Goal: Information Seeking & Learning: Learn about a topic

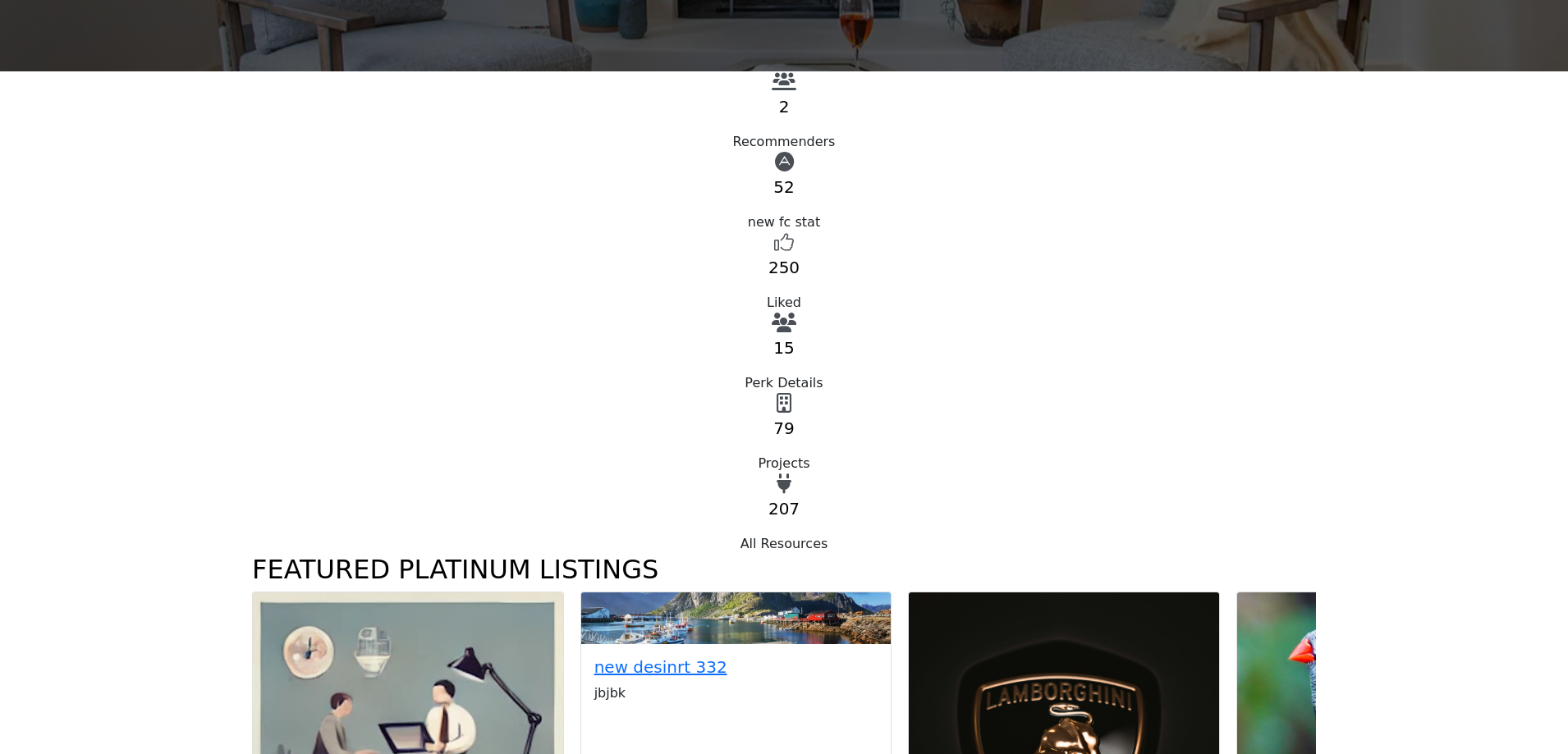
scroll to position [493, 0]
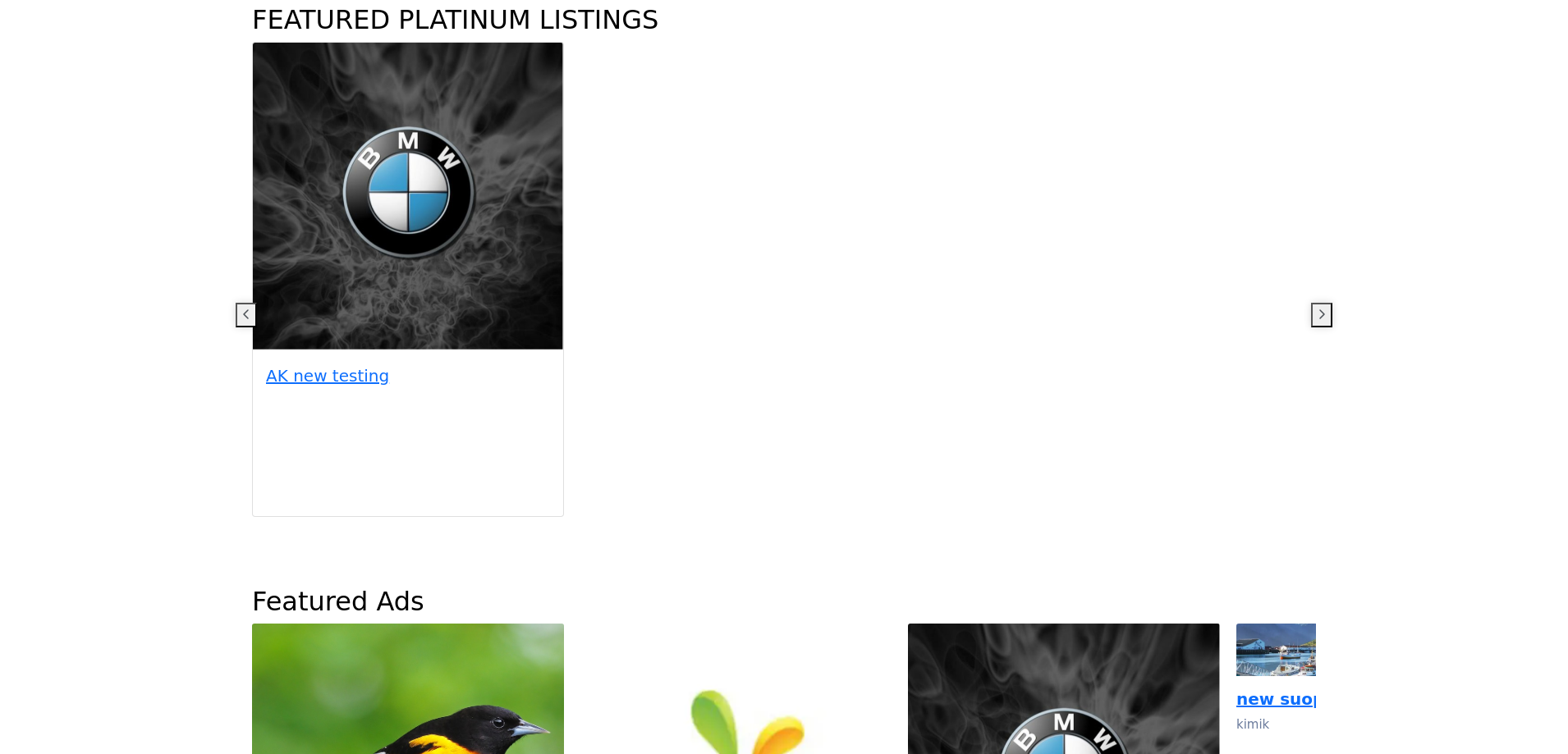
scroll to position [1067, 0]
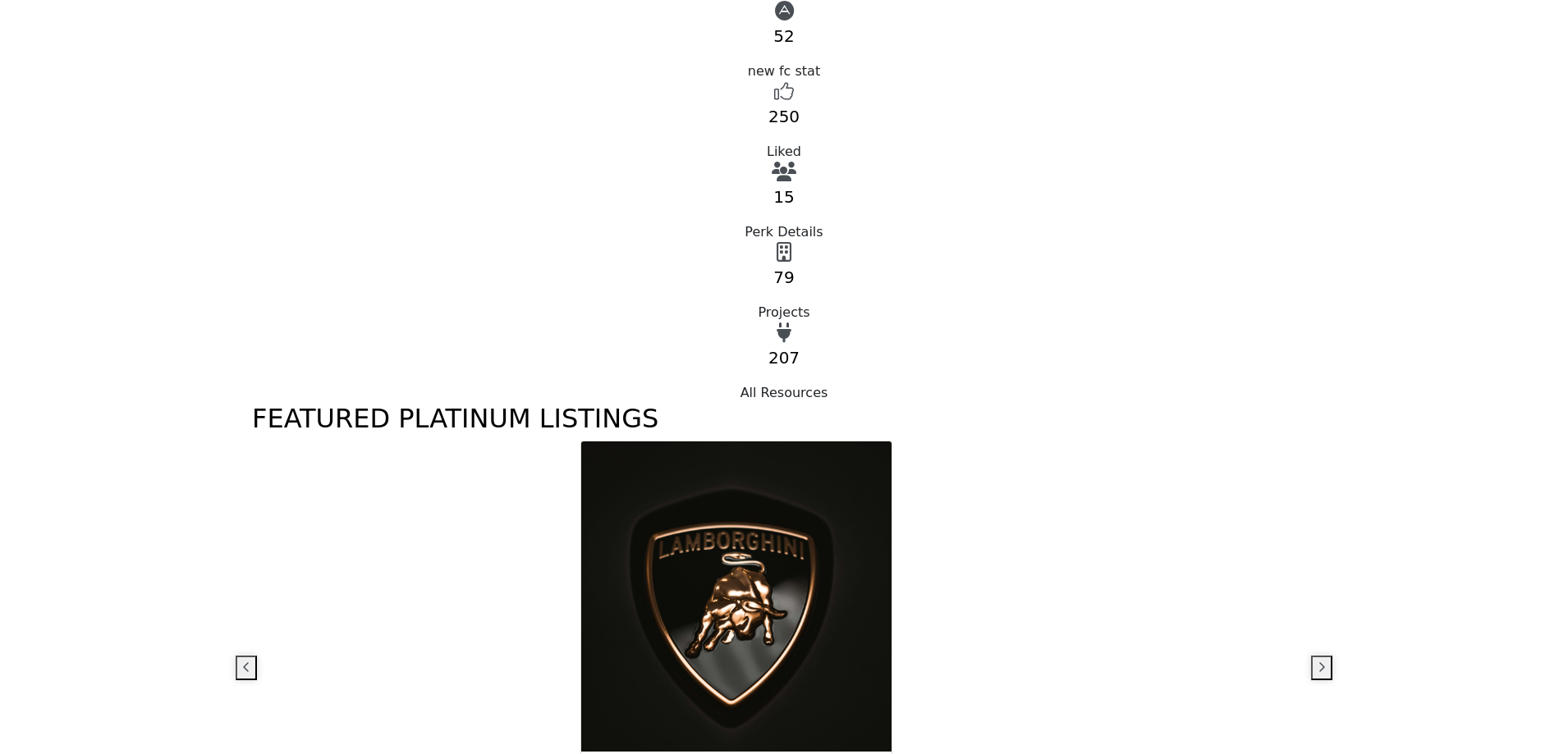
scroll to position [493, 0]
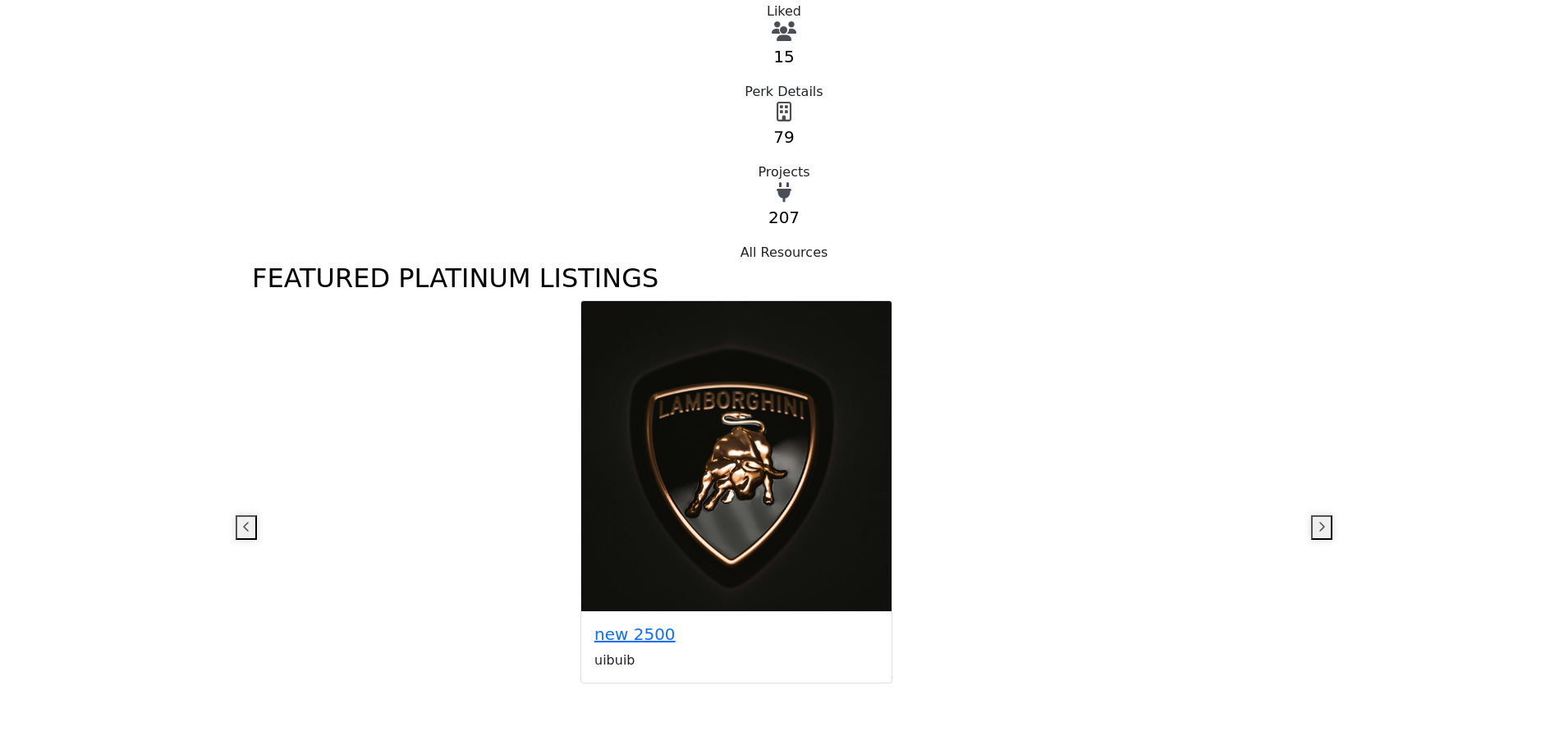
scroll to position [1067, 0]
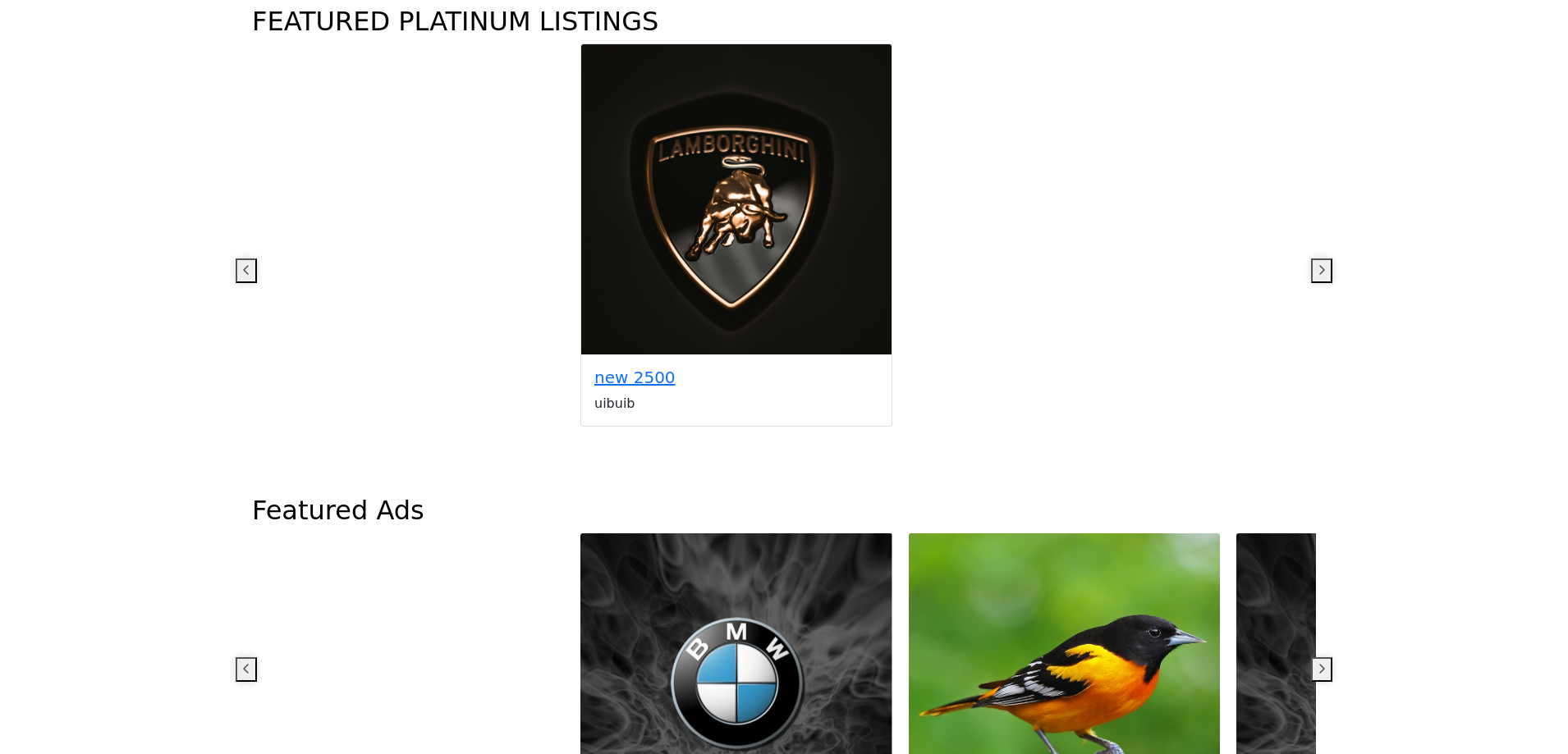
click at [1318, 663] on icon "button" at bounding box center [1322, 669] width 8 height 13
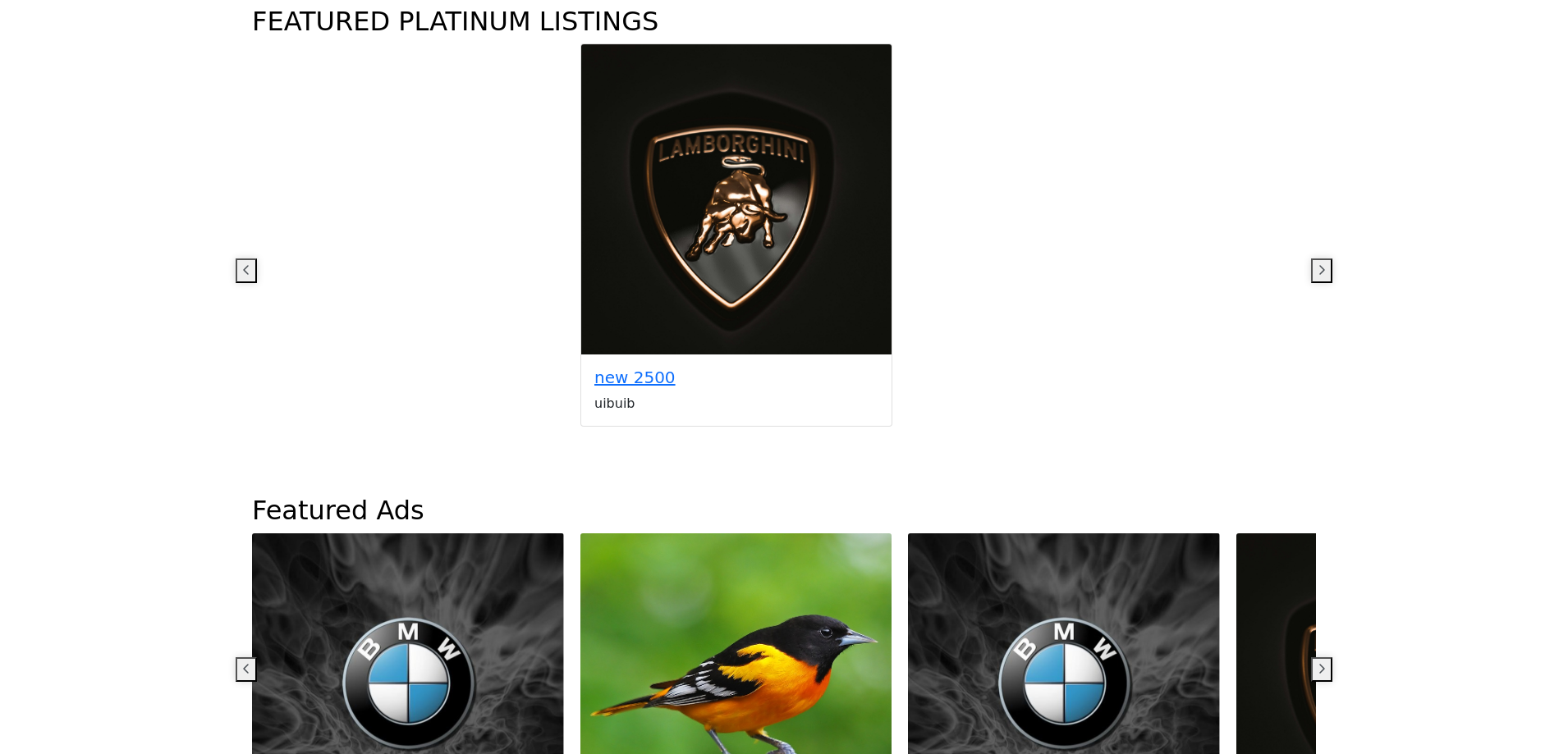
click at [1318, 663] on icon "button" at bounding box center [1322, 669] width 8 height 13
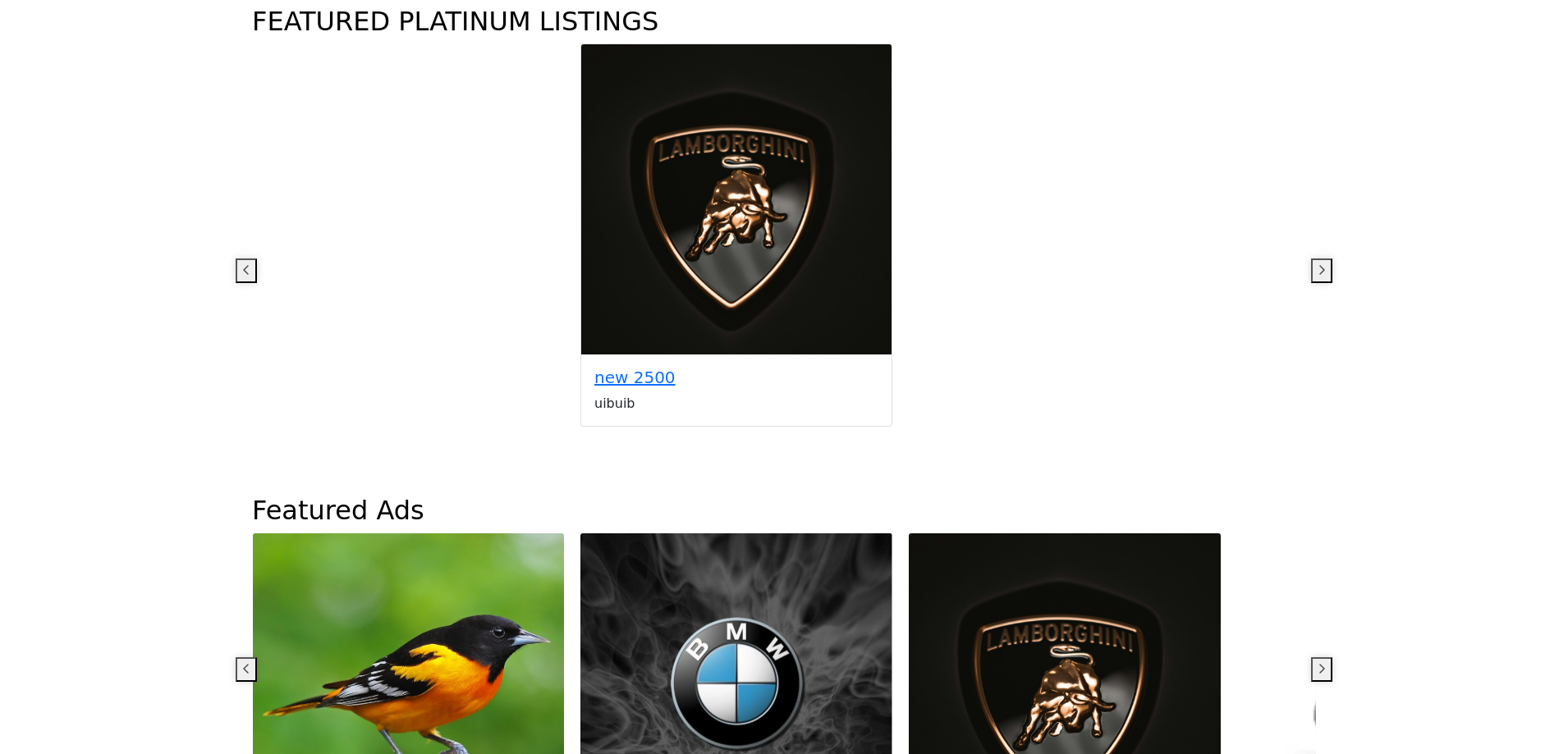
click at [250, 663] on icon "button" at bounding box center [245, 669] width 8 height 13
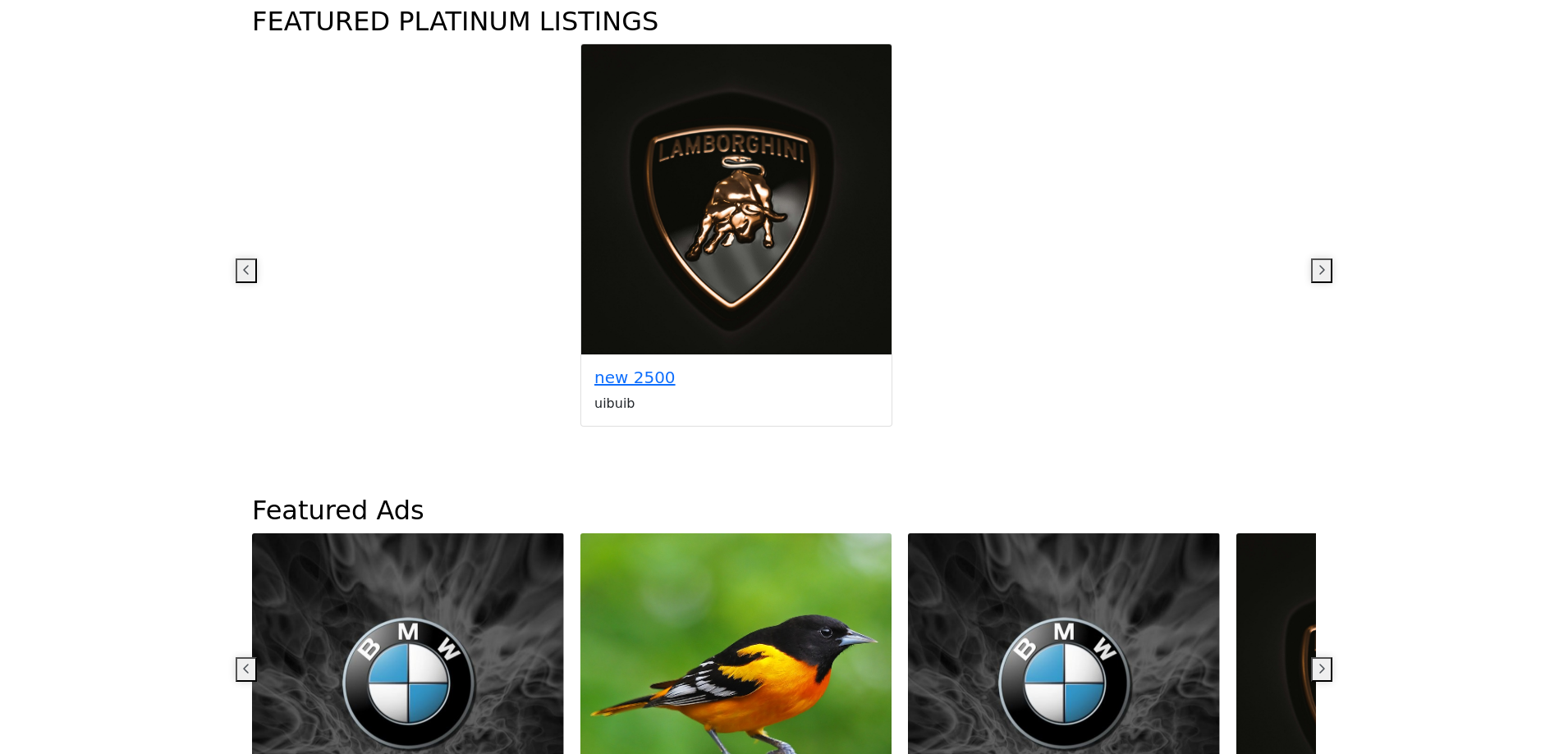
click at [250, 663] on icon "button" at bounding box center [245, 669] width 8 height 13
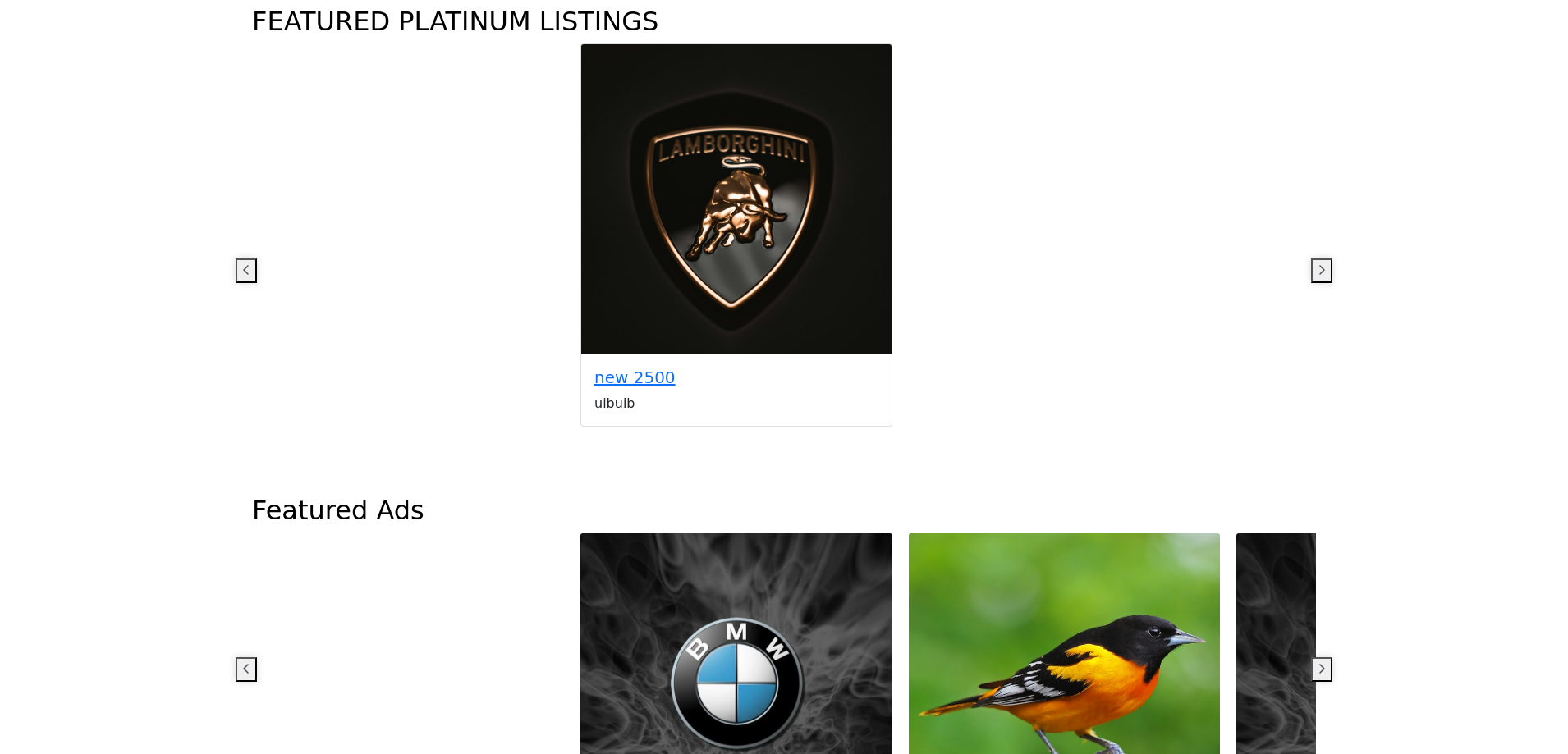
click at [250, 663] on icon "button" at bounding box center [245, 669] width 8 height 13
click at [1318, 663] on icon "button" at bounding box center [1322, 669] width 8 height 13
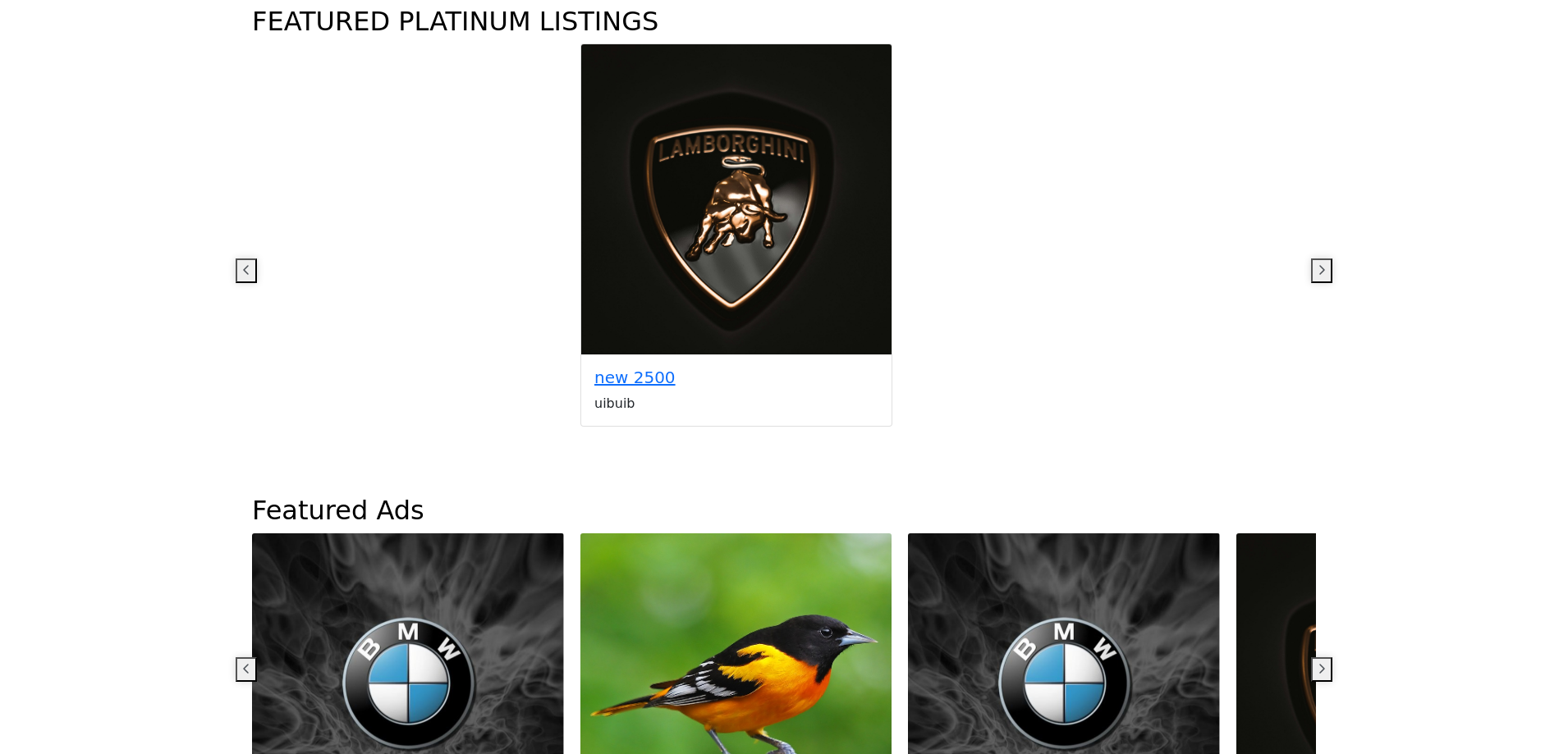
click at [1318, 663] on icon "button" at bounding box center [1322, 669] width 8 height 13
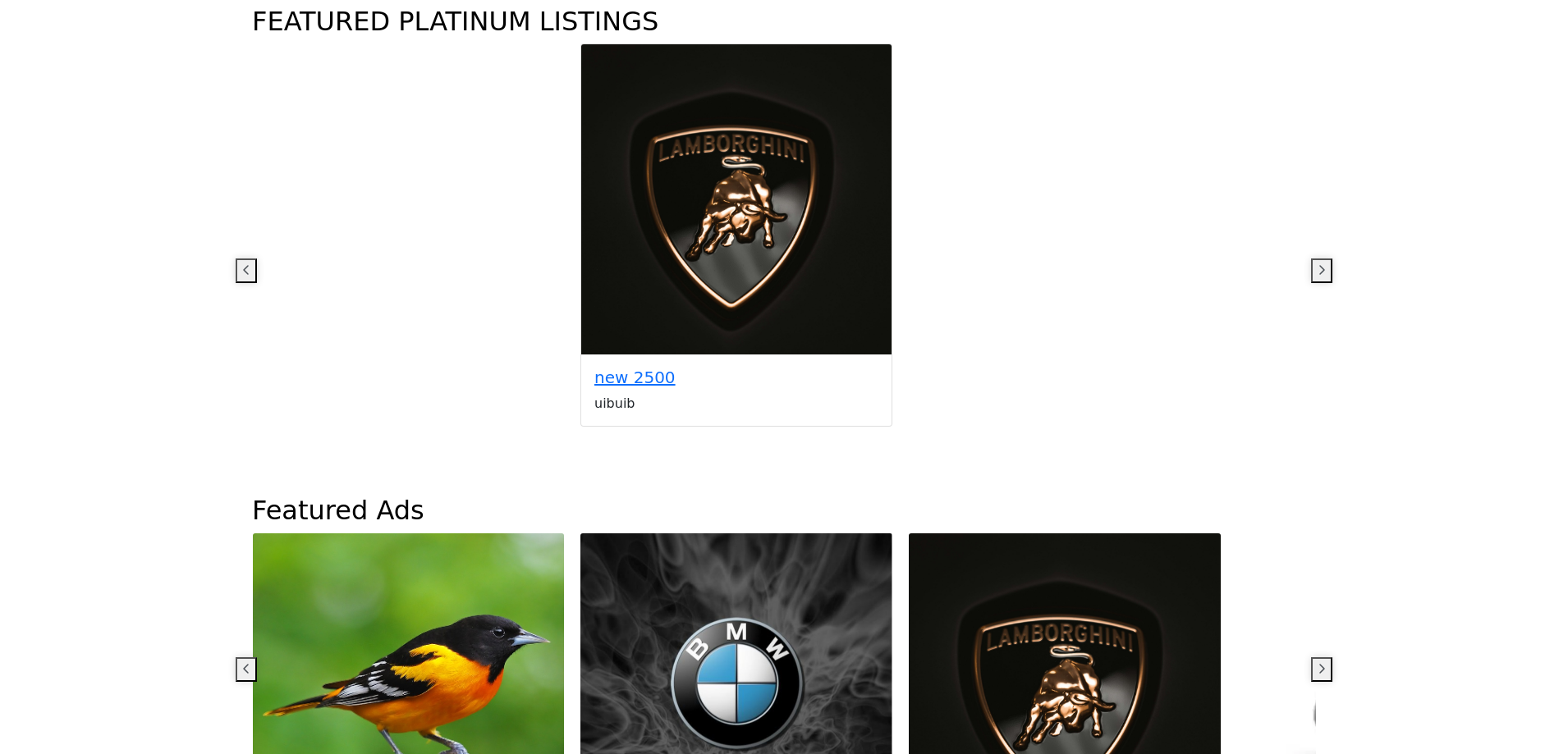
click at [1318, 663] on icon "button" at bounding box center [1322, 669] width 8 height 13
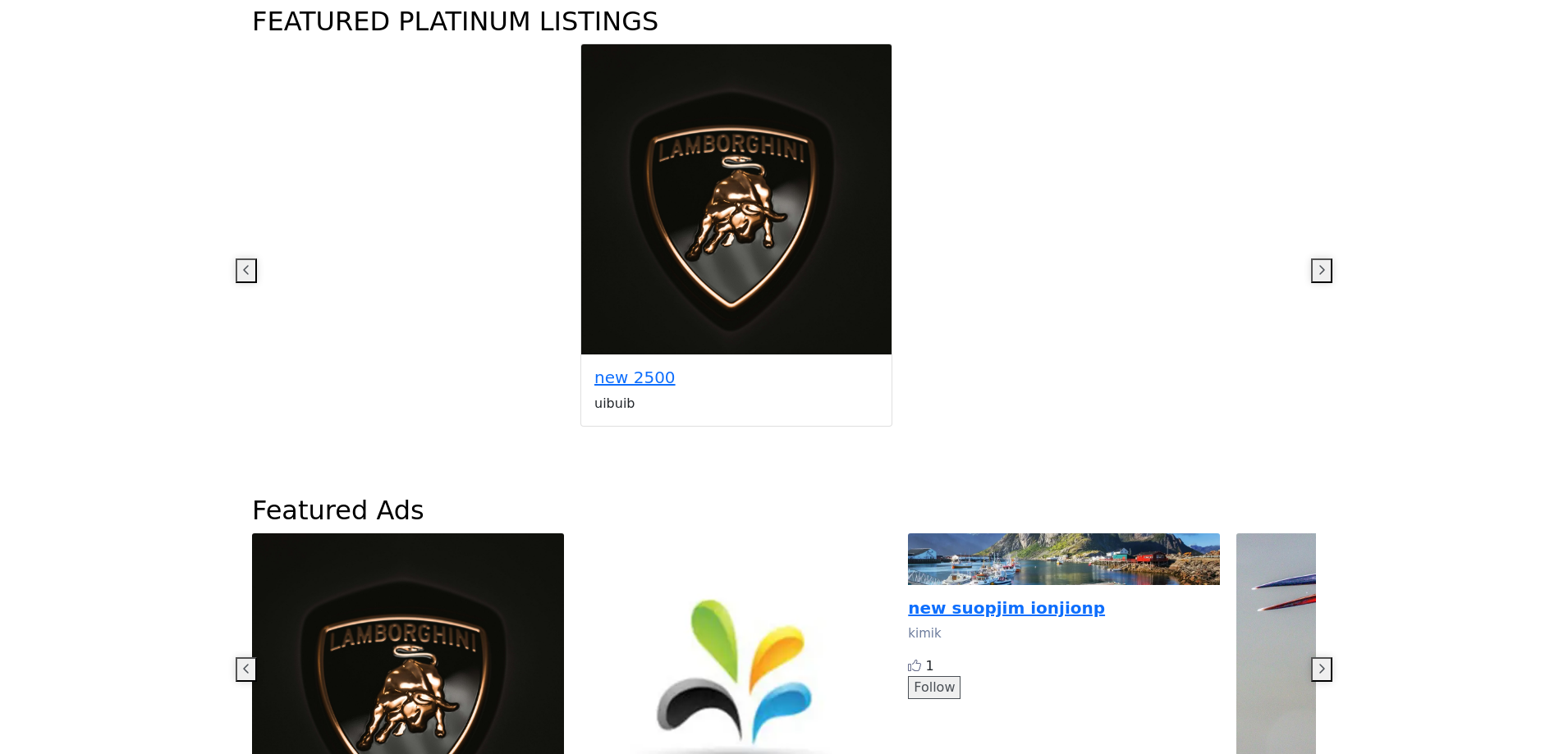
click at [1318, 663] on icon "button" at bounding box center [1322, 669] width 8 height 13
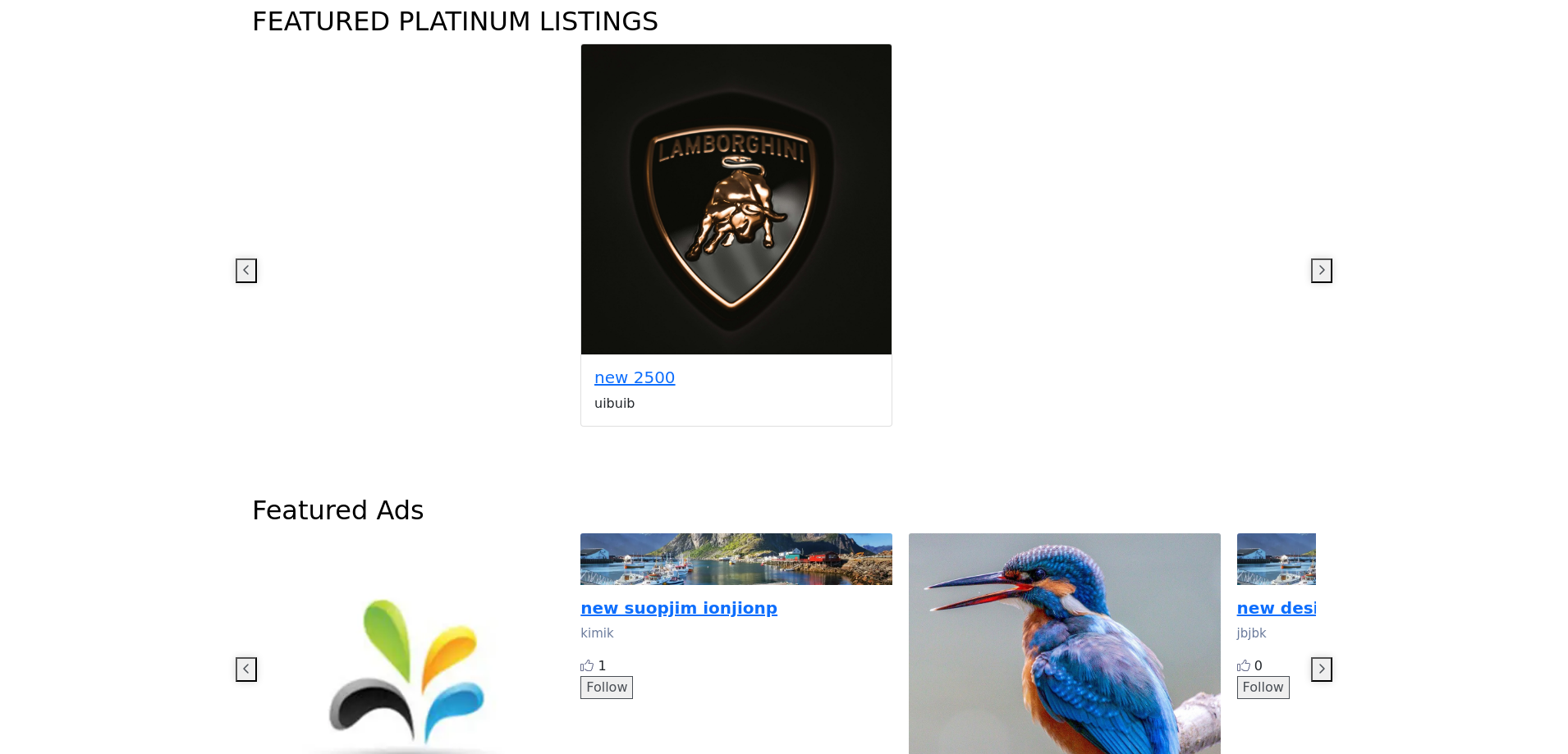
click at [1318, 663] on icon "button" at bounding box center [1322, 669] width 8 height 13
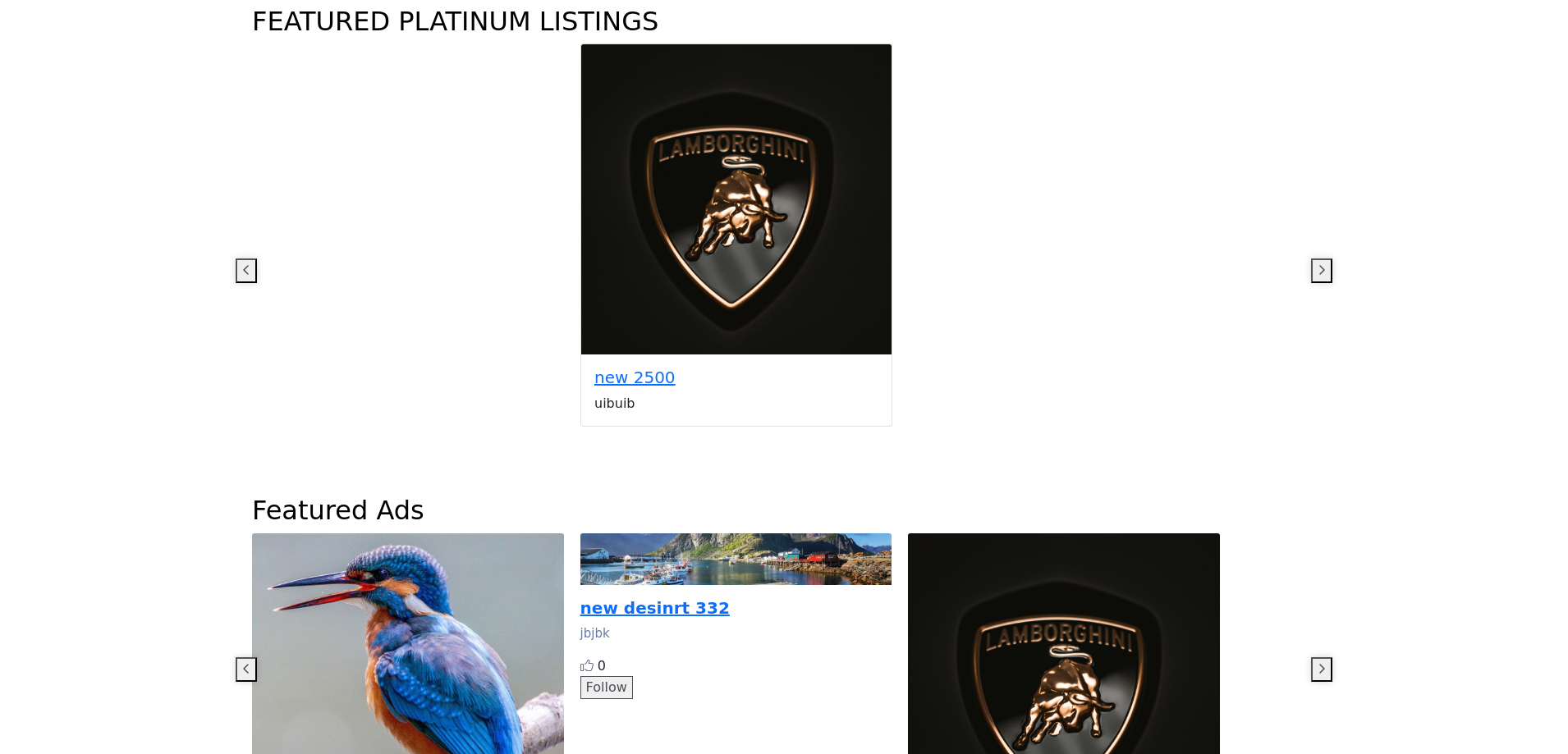
click at [1318, 663] on icon "button" at bounding box center [1322, 669] width 8 height 13
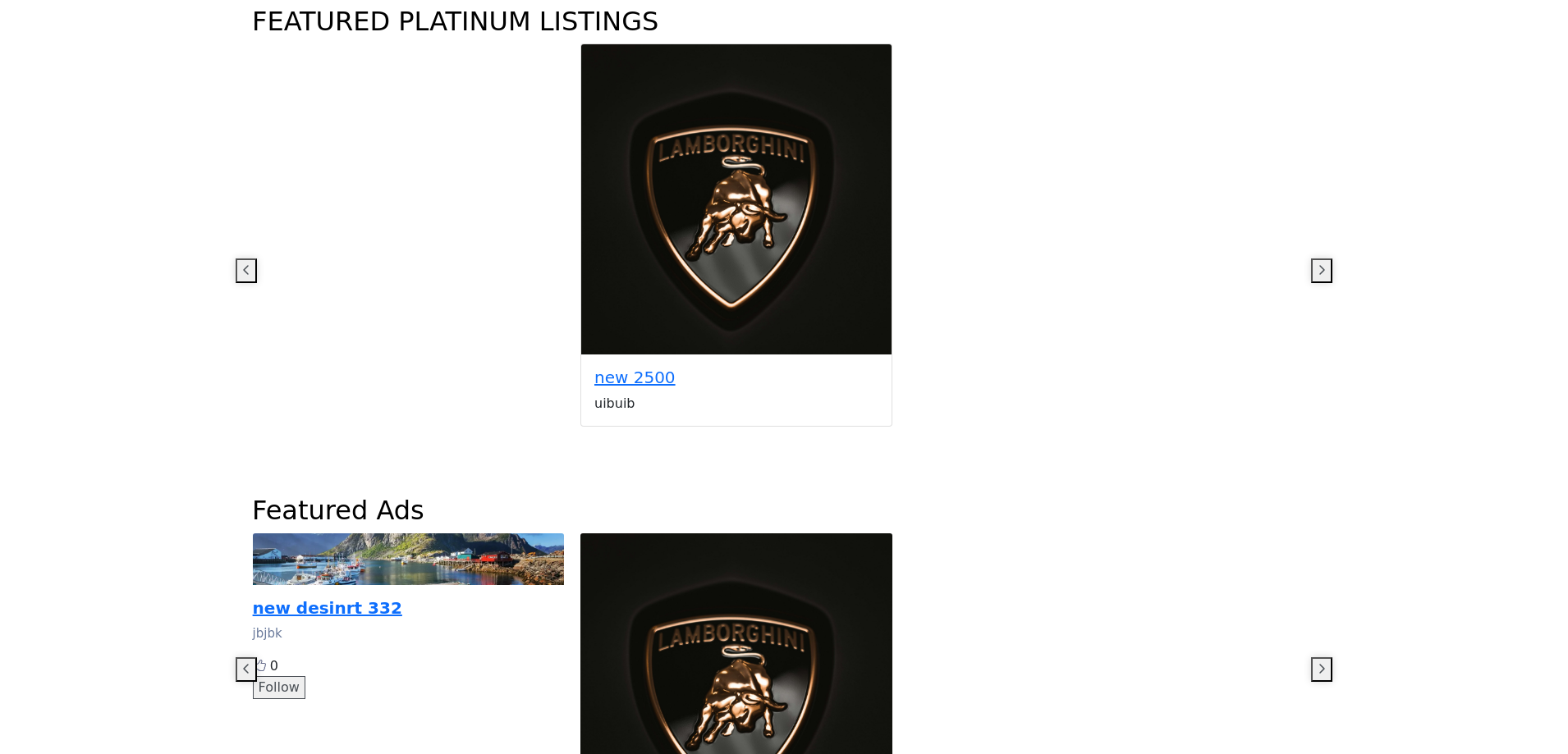
click at [1318, 663] on icon "button" at bounding box center [1322, 669] width 8 height 13
click at [257, 658] on button "button" at bounding box center [245, 670] width 21 height 25
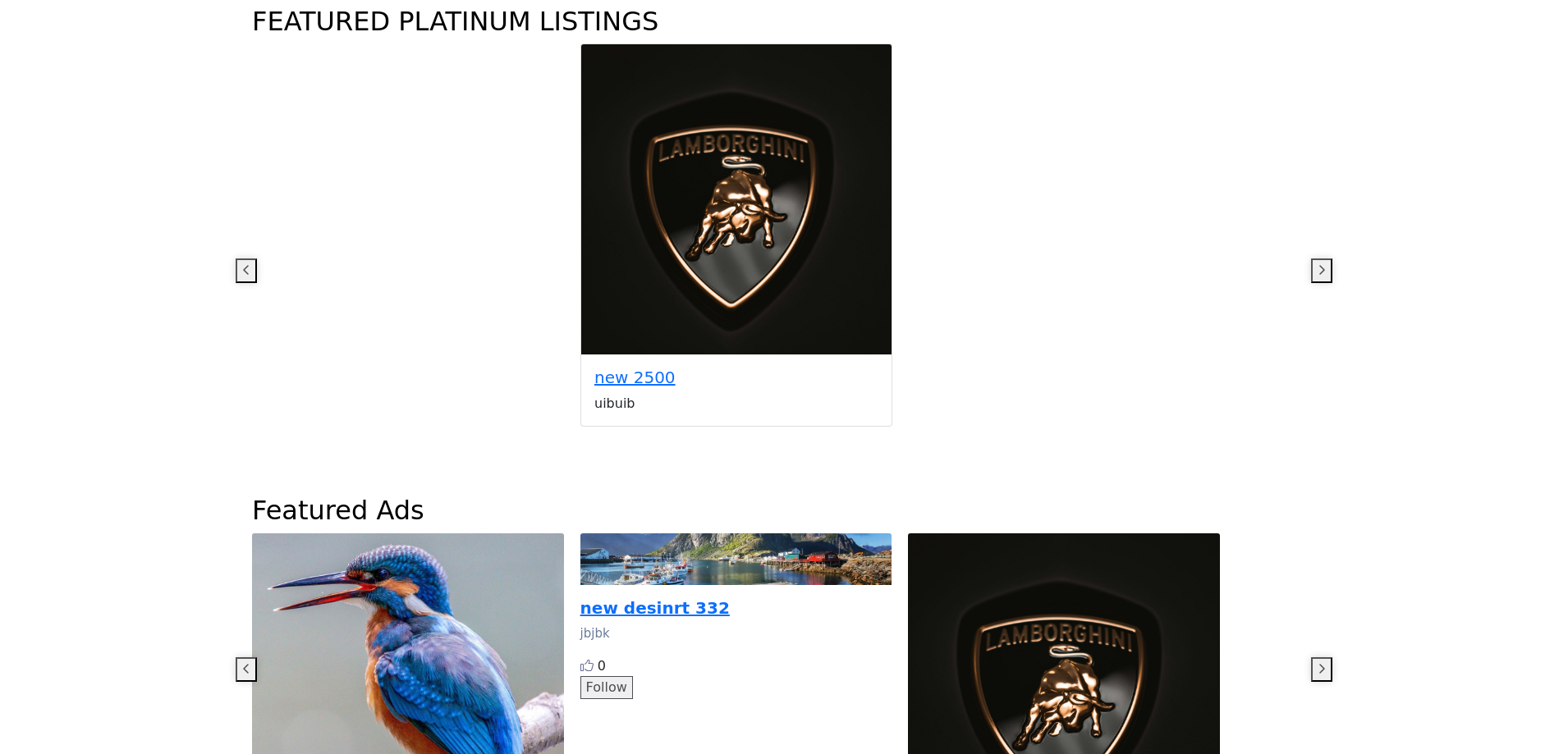
click at [257, 658] on button "button" at bounding box center [245, 670] width 21 height 25
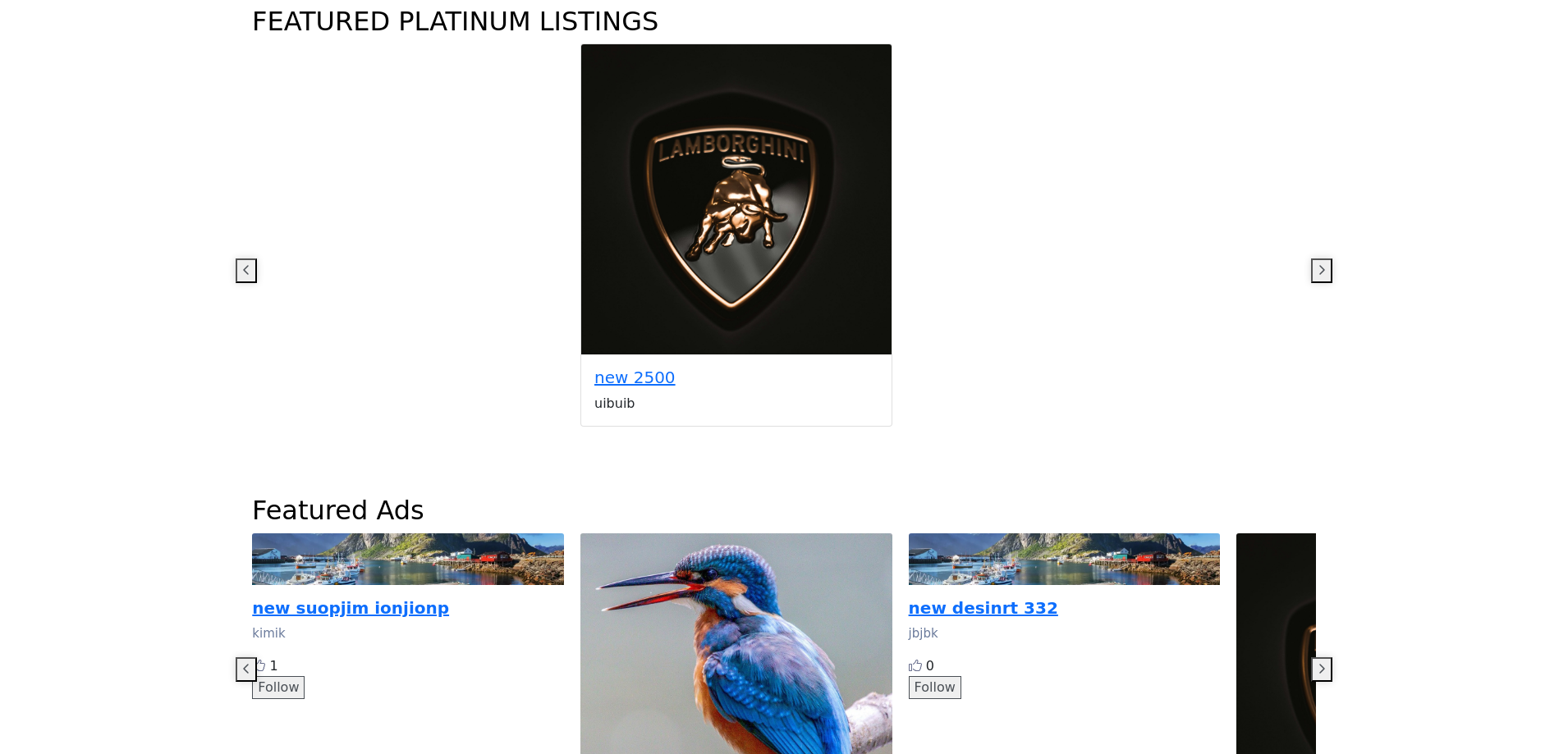
click at [257, 658] on button "button" at bounding box center [245, 670] width 21 height 25
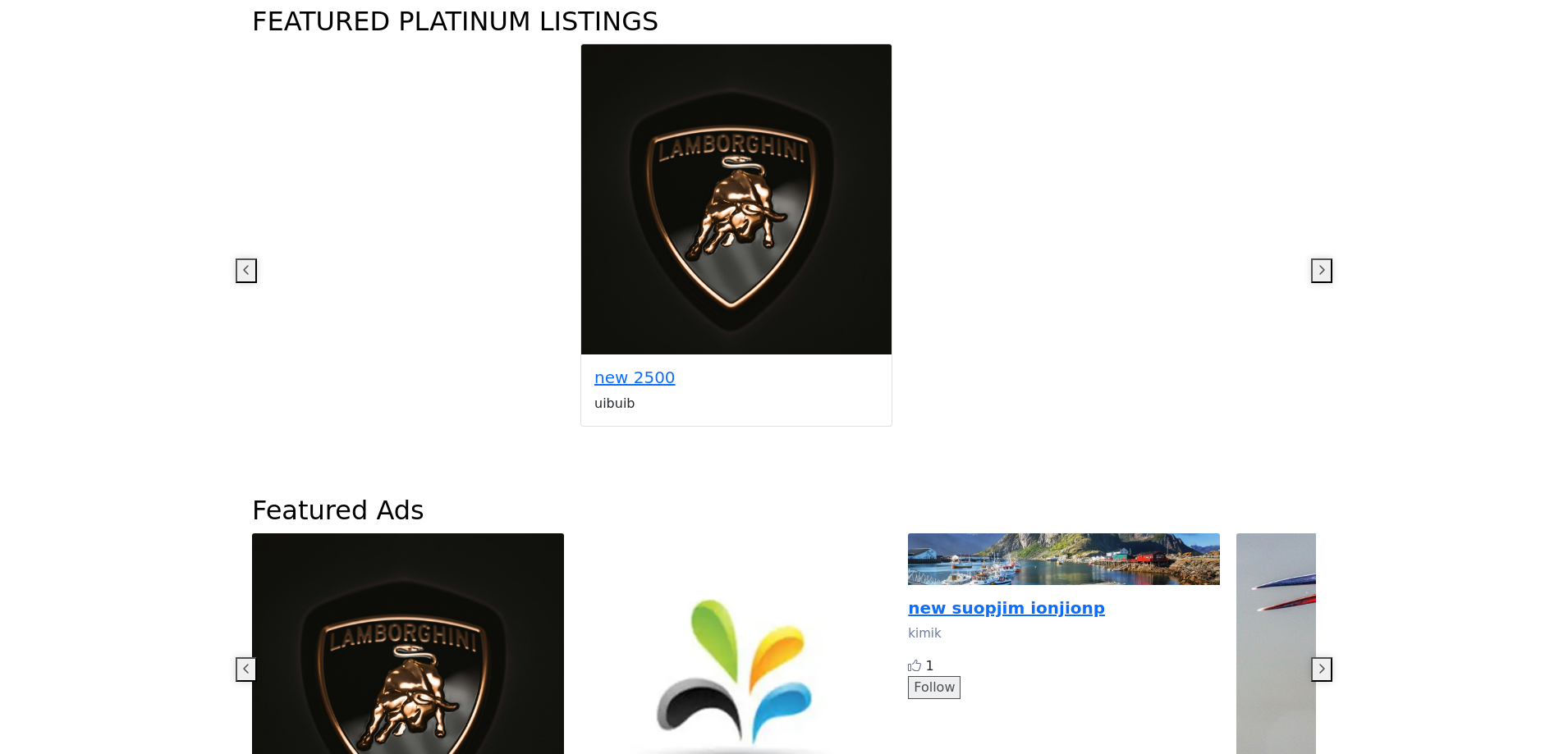
click at [257, 658] on button "button" at bounding box center [245, 670] width 21 height 25
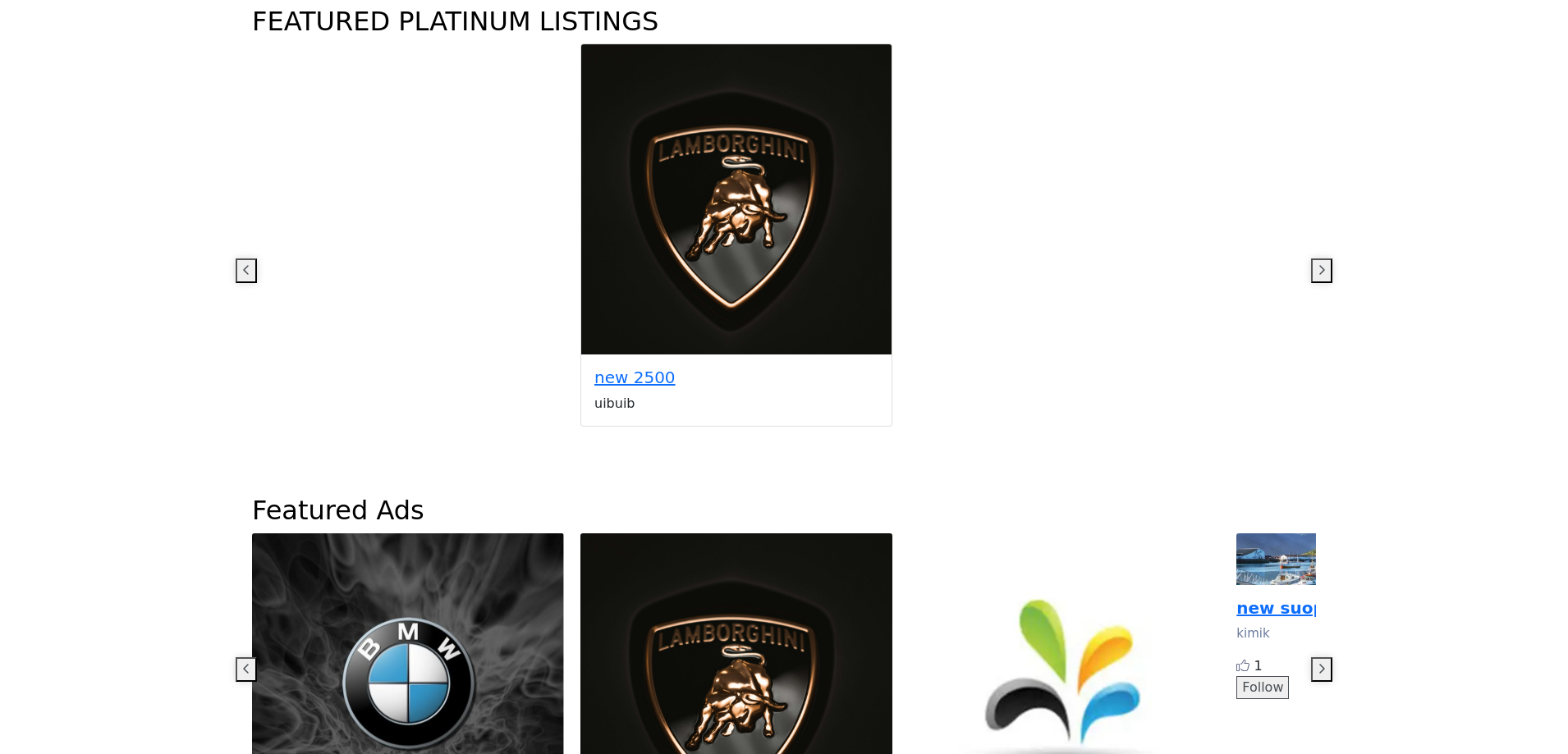
click at [257, 658] on button "button" at bounding box center [245, 670] width 21 height 25
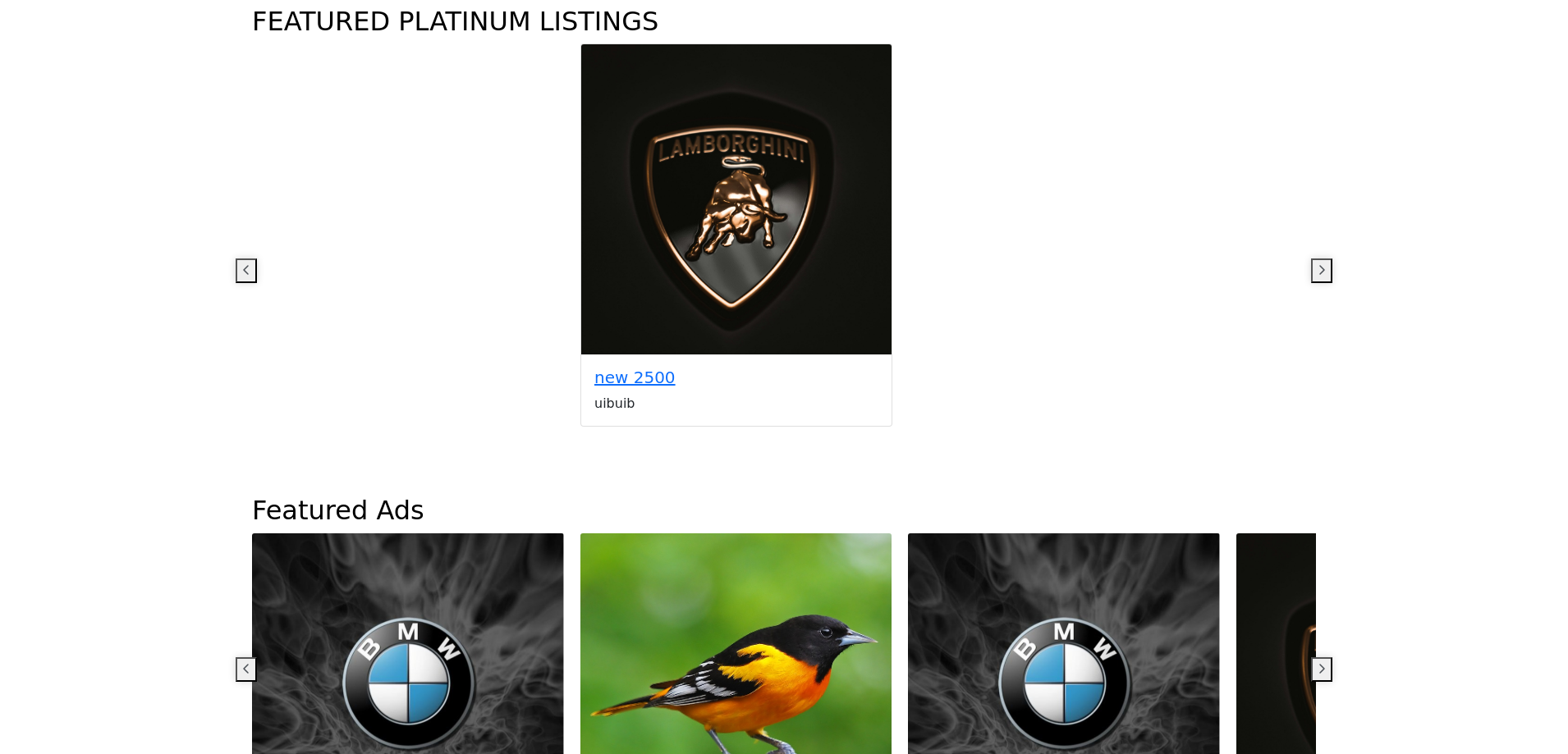
click at [257, 658] on button "button" at bounding box center [245, 670] width 21 height 25
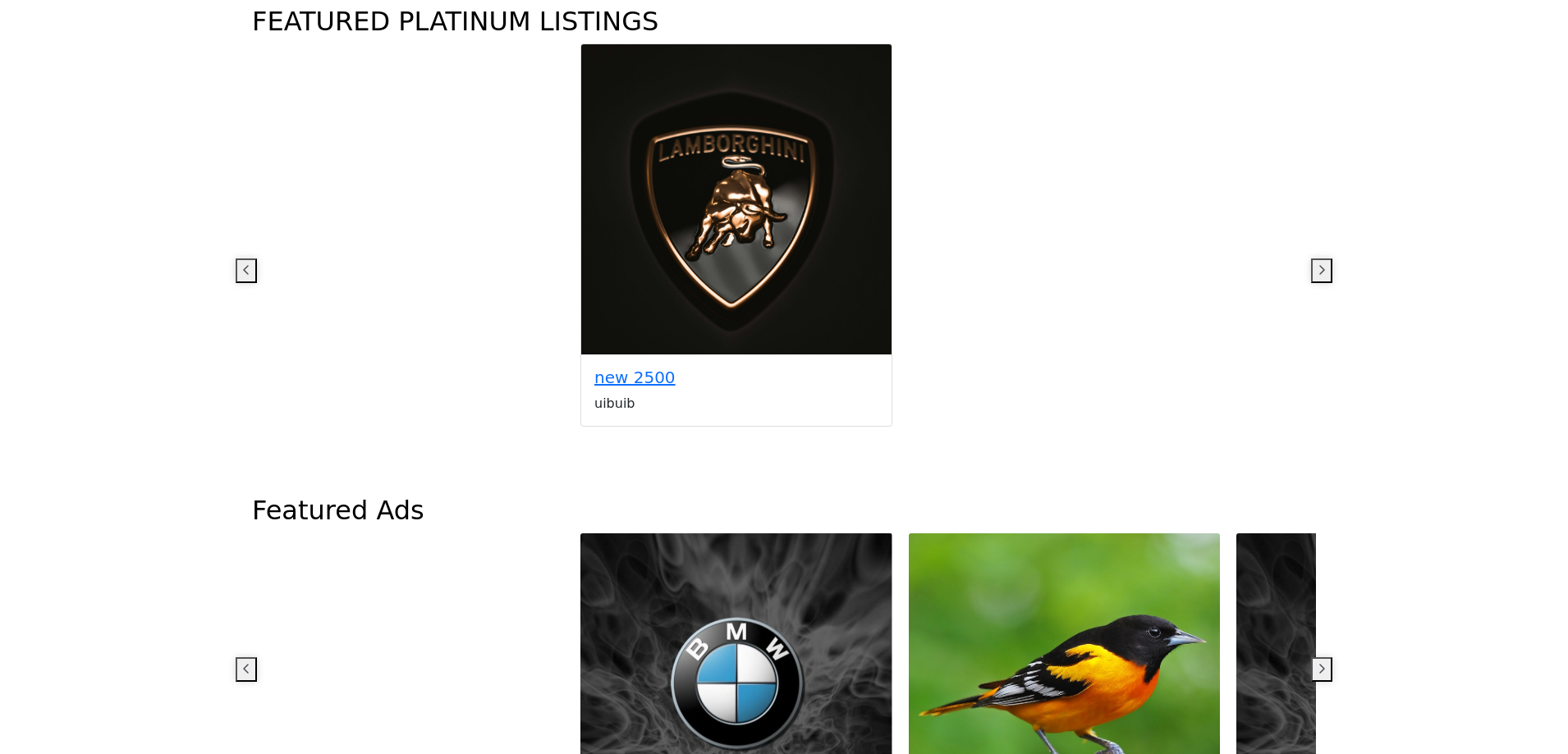
click at [257, 658] on button "button" at bounding box center [245, 670] width 21 height 25
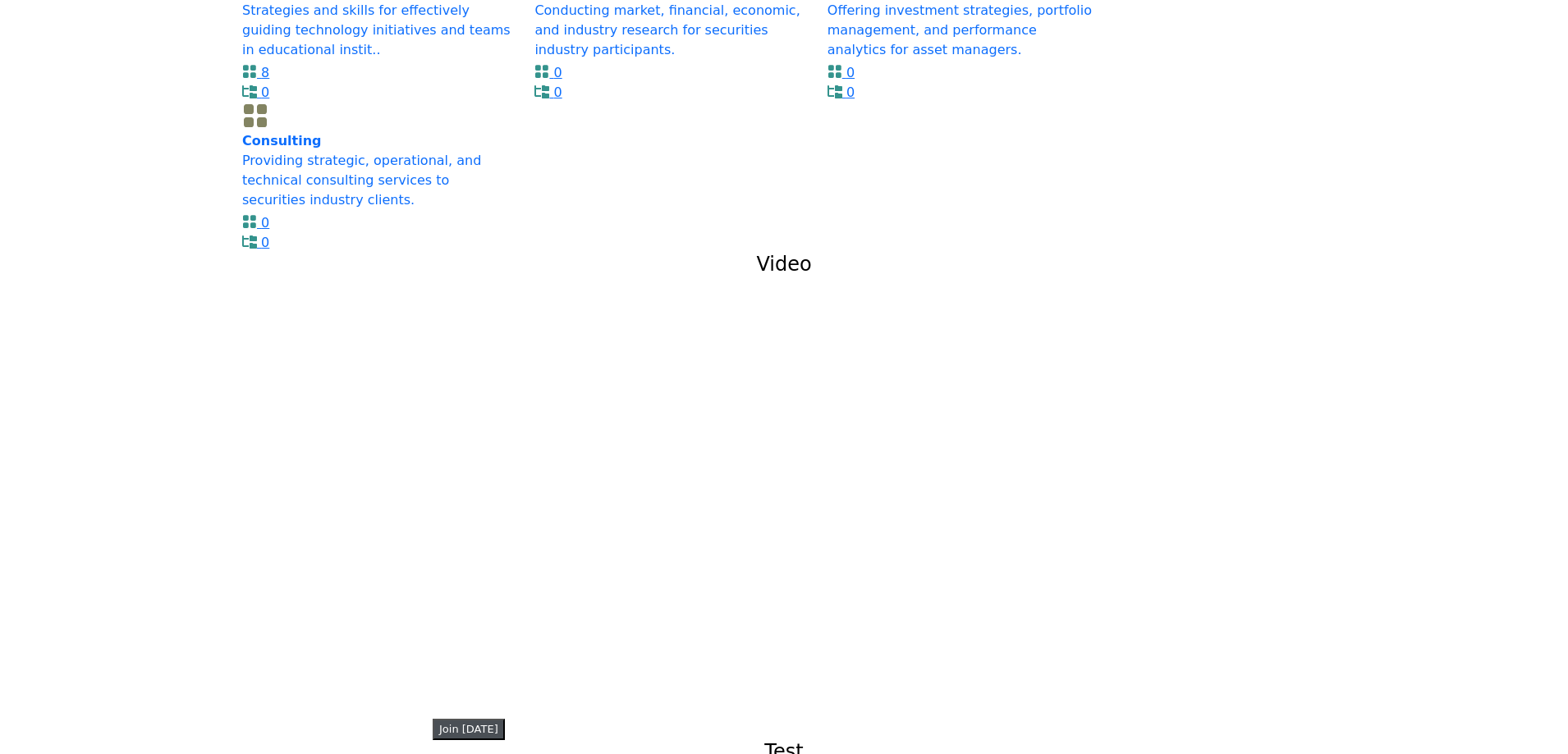
scroll to position [3530, 0]
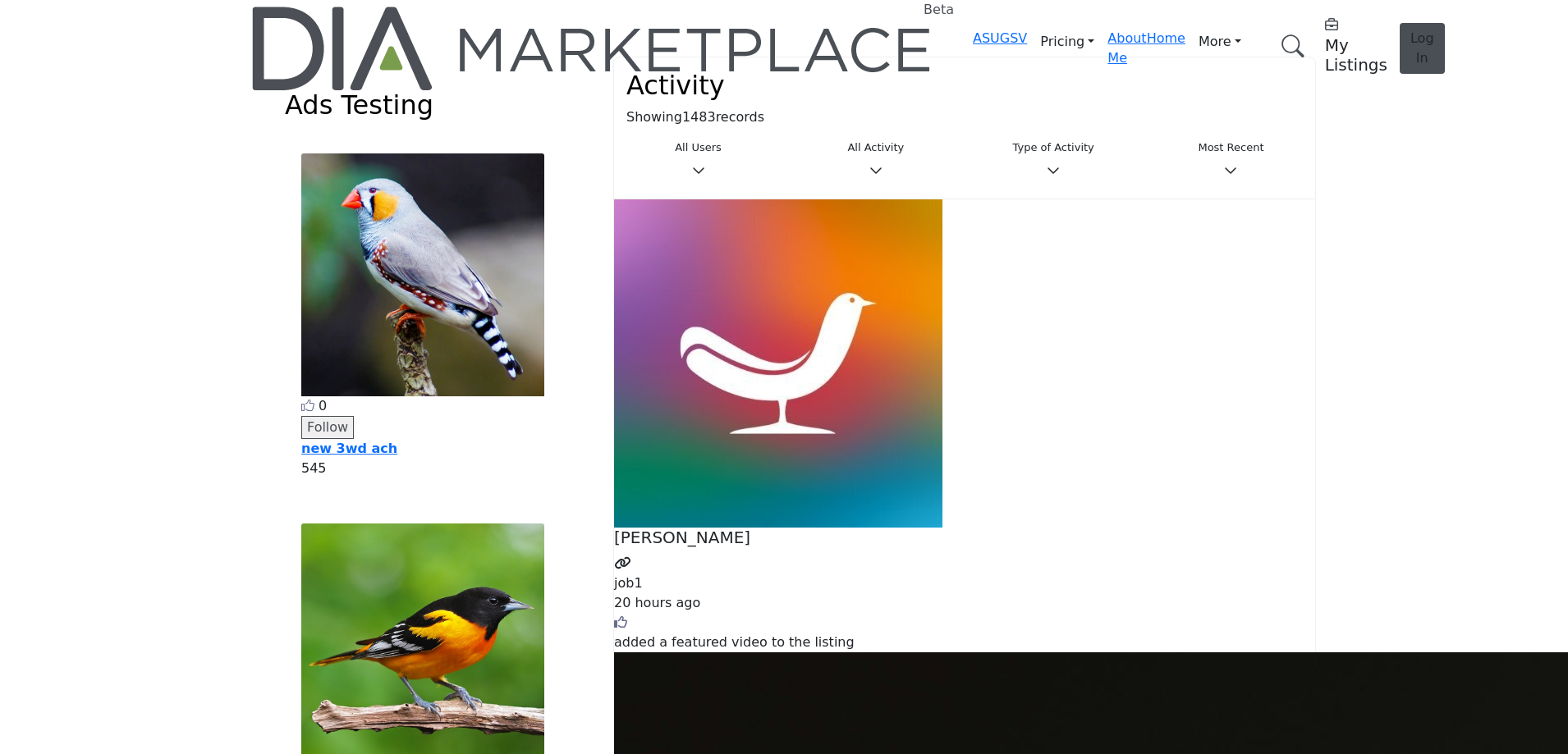
scroll to position [657, 0]
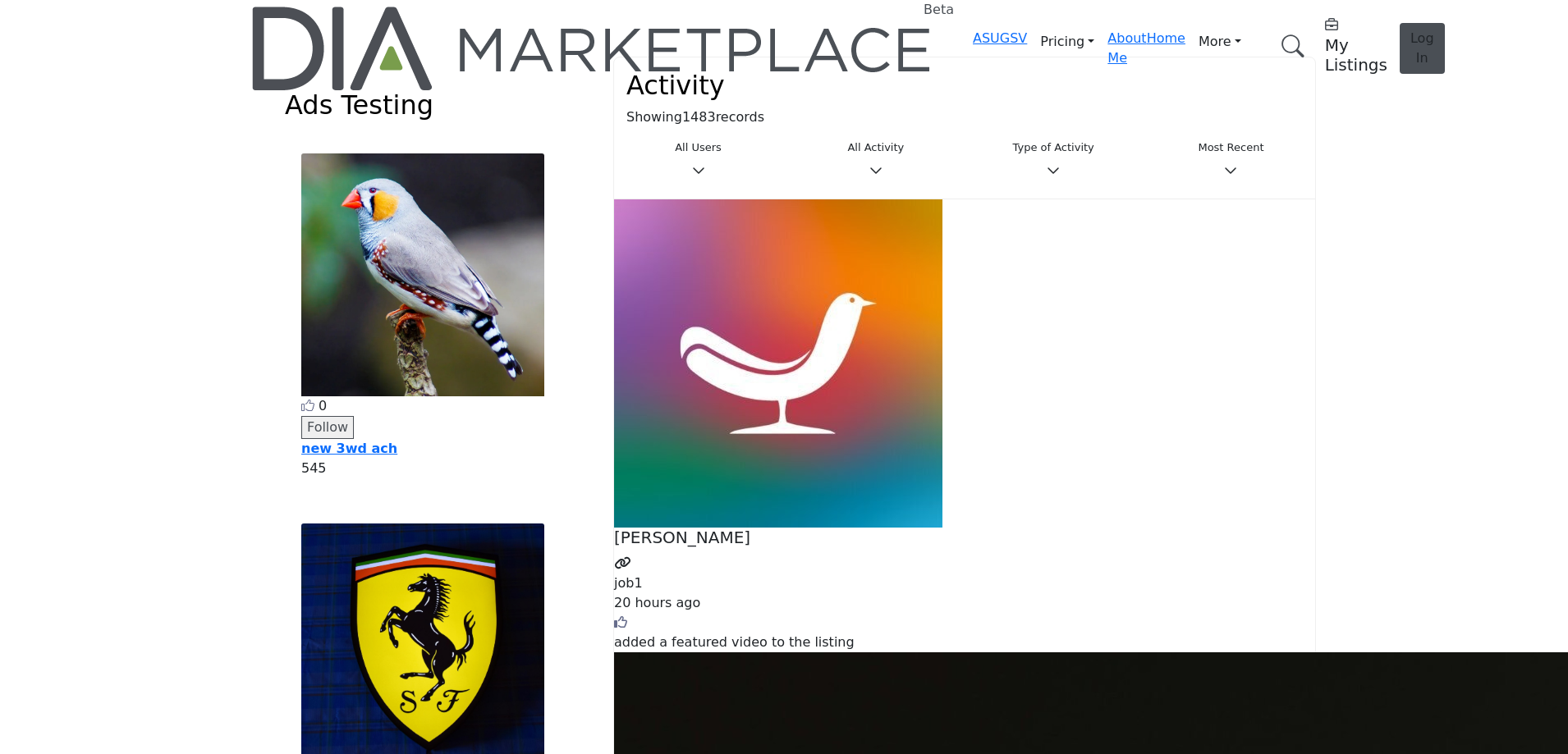
click at [462, 26] on img at bounding box center [592, 48] width 681 height 84
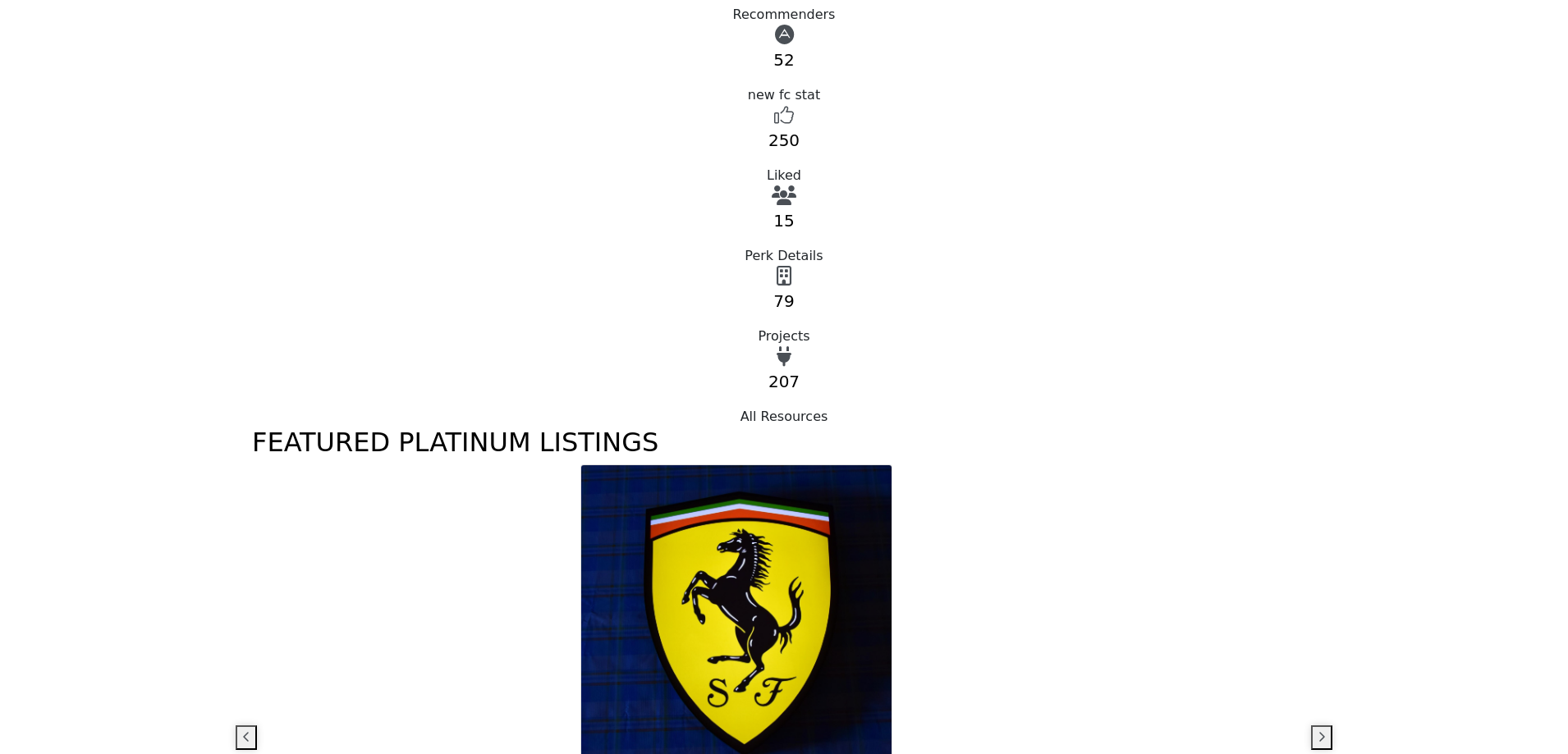
scroll to position [985, 0]
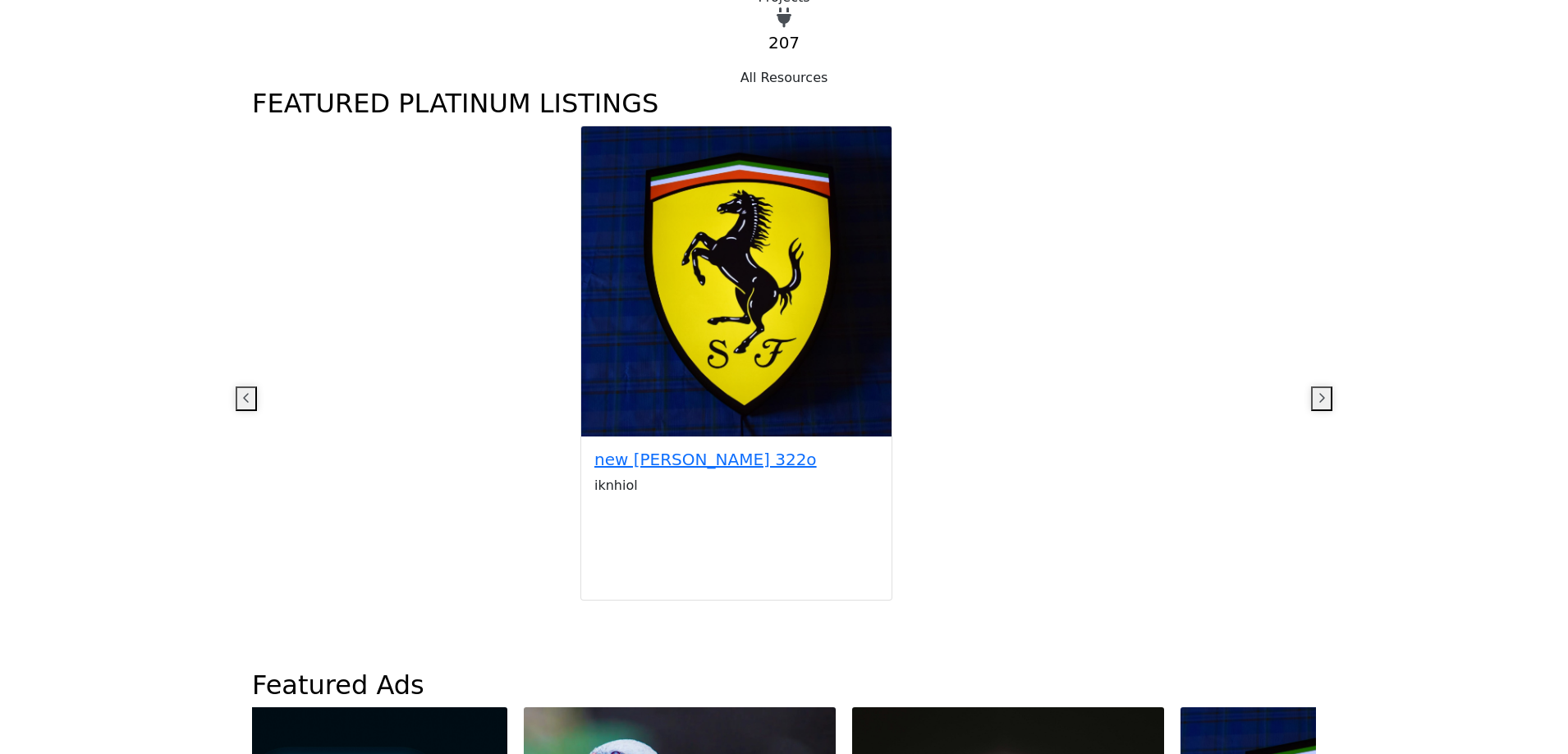
drag, startPoint x: 1068, startPoint y: 533, endPoint x: 355, endPoint y: 557, distance: 713.4
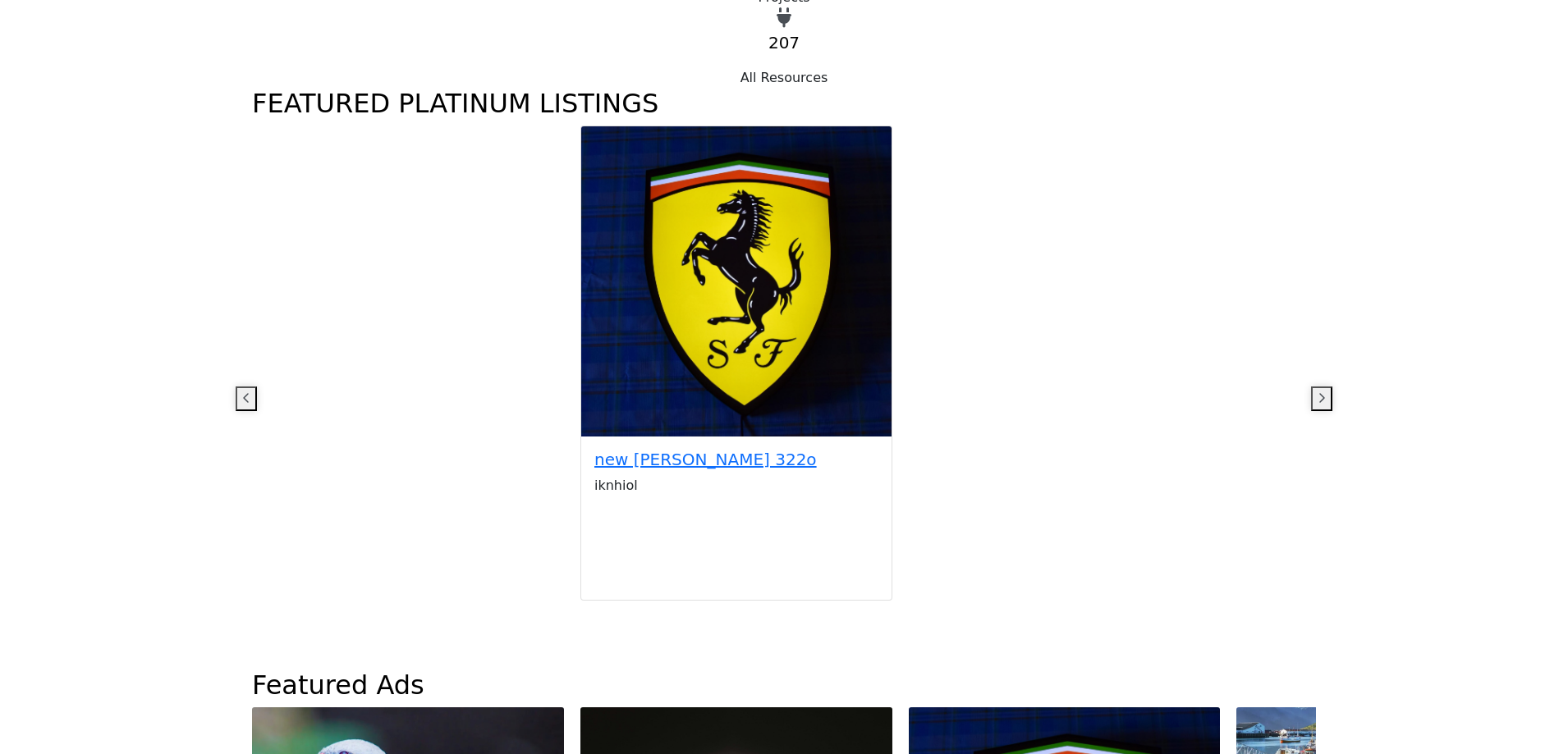
drag, startPoint x: 1282, startPoint y: 556, endPoint x: 678, endPoint y: 557, distance: 604.0
drag, startPoint x: 1166, startPoint y: 545, endPoint x: 425, endPoint y: 528, distance: 741.2
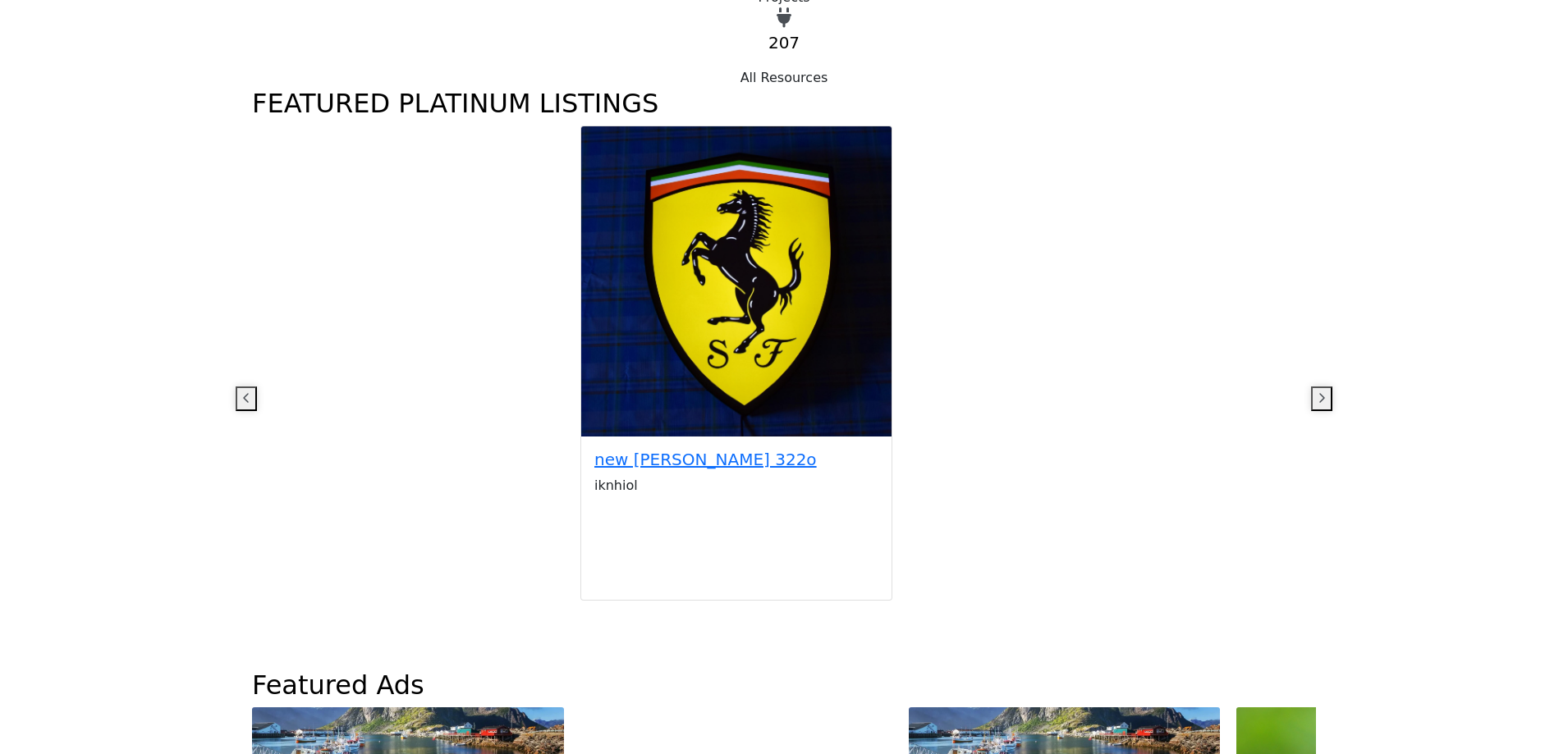
drag, startPoint x: 997, startPoint y: 509, endPoint x: 379, endPoint y: 496, distance: 618.1
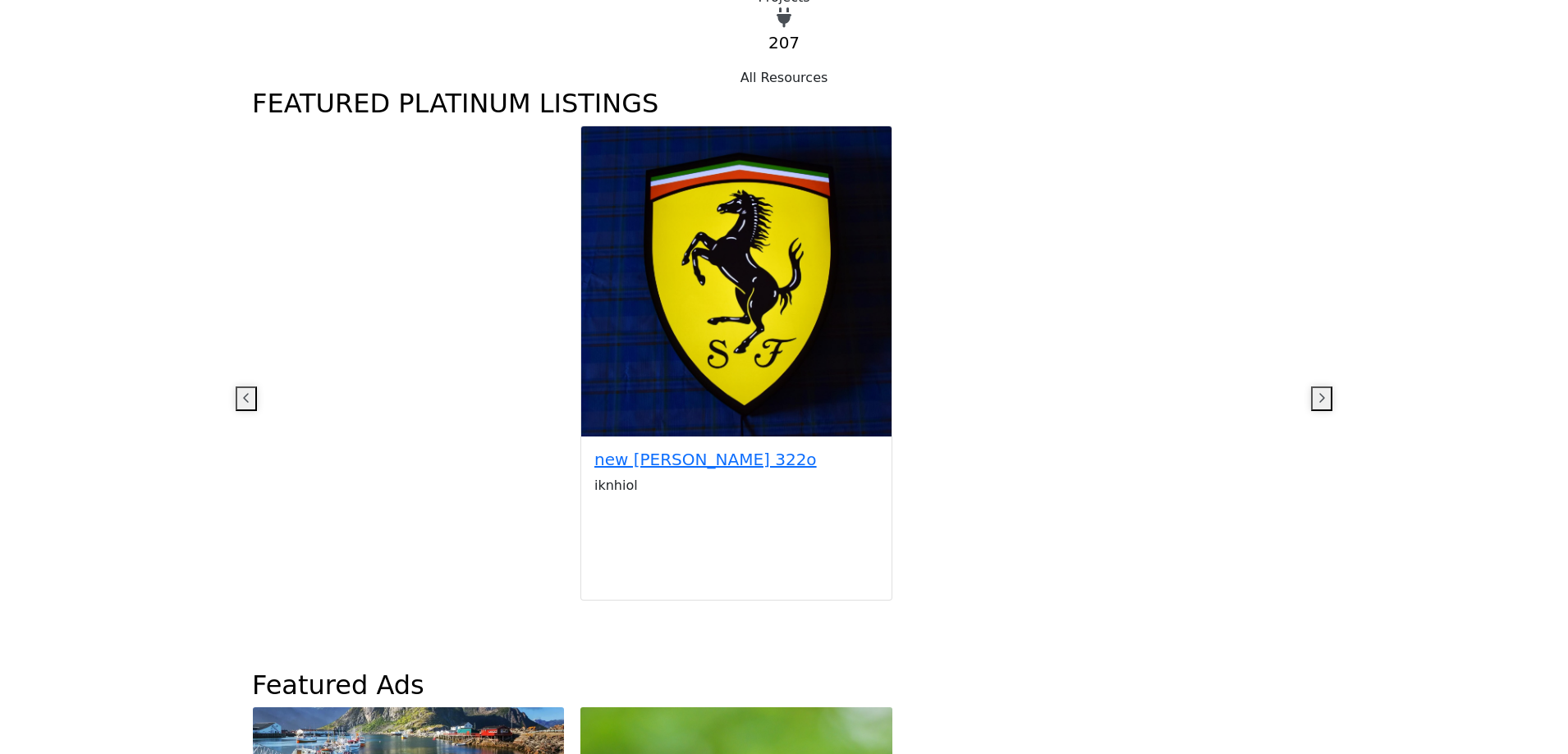
drag, startPoint x: 989, startPoint y: 475, endPoint x: 264, endPoint y: 494, distance: 725.2
drag, startPoint x: 695, startPoint y: 524, endPoint x: 1551, endPoint y: 488, distance: 856.8
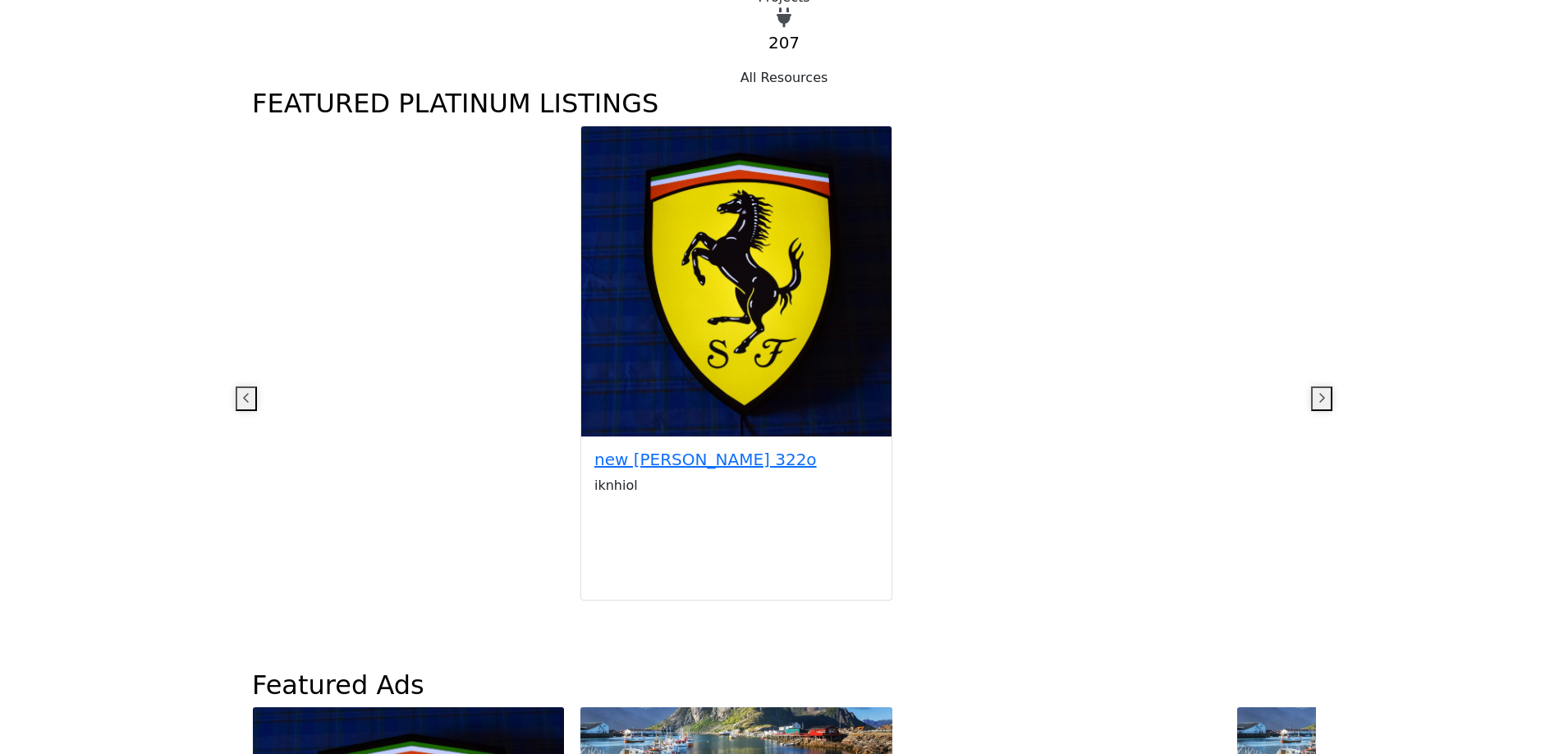
drag, startPoint x: 639, startPoint y: 516, endPoint x: 1566, endPoint y: 432, distance: 930.8
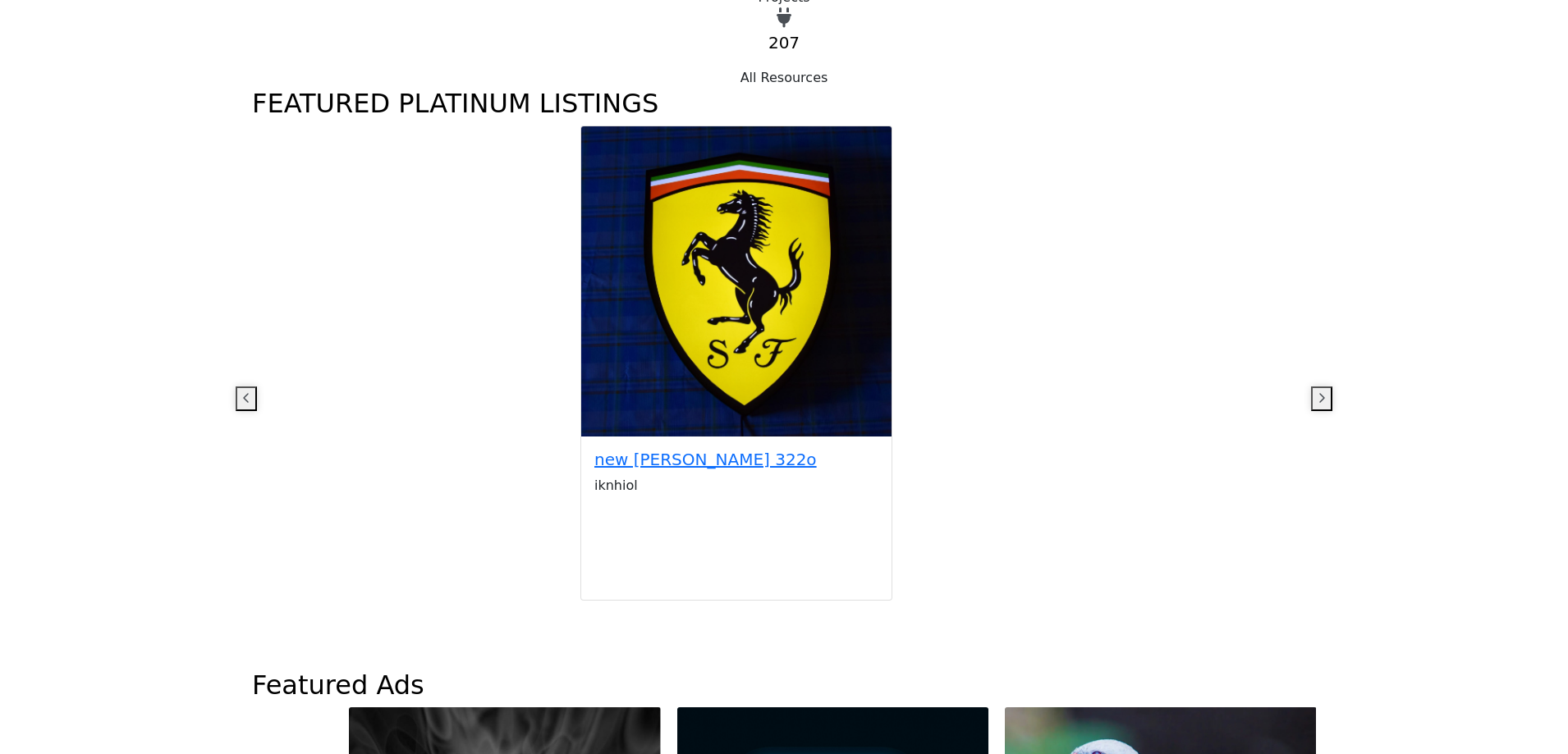
drag, startPoint x: 808, startPoint y: 455, endPoint x: 1575, endPoint y: 405, distance: 768.6
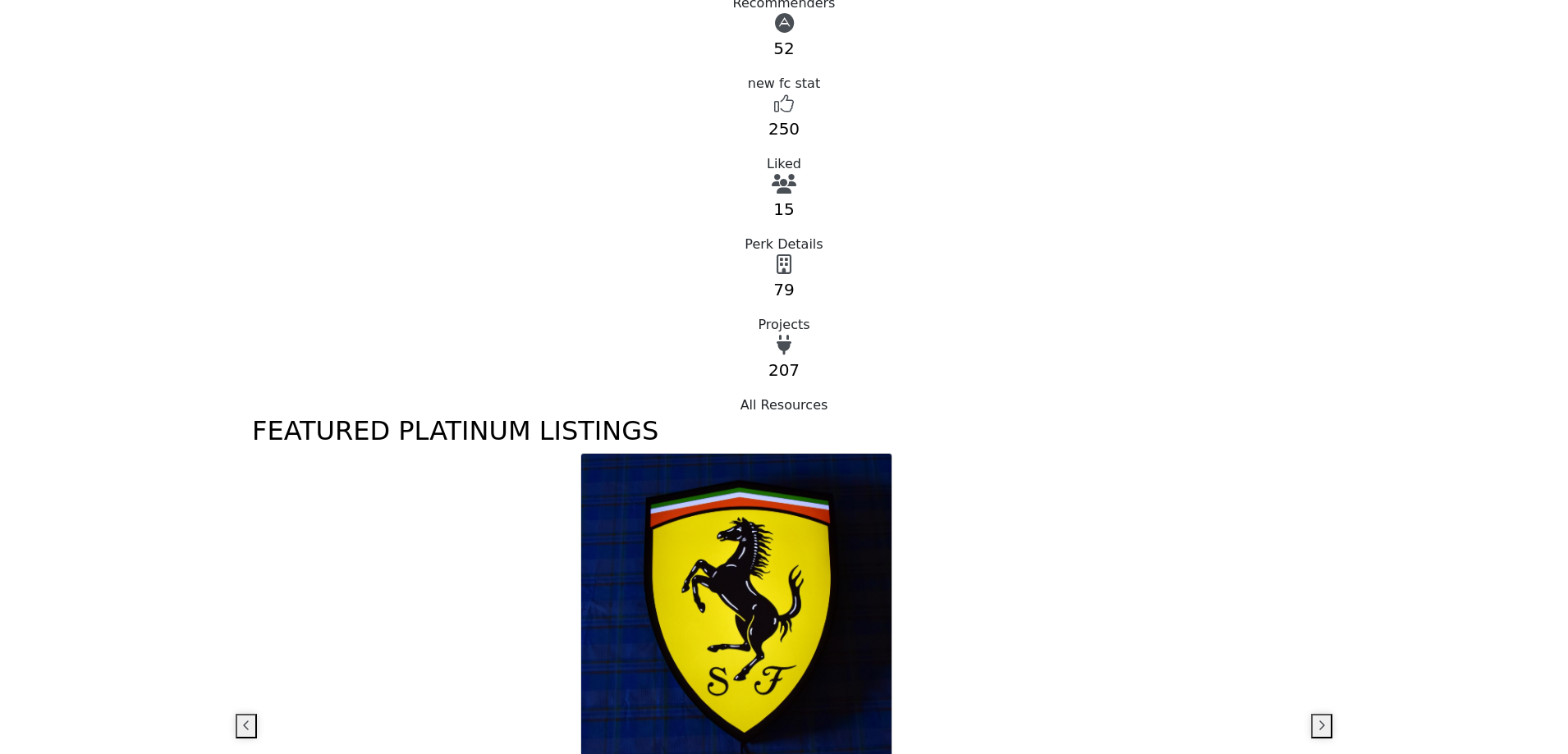
scroll to position [657, 0]
